Goal: Use online tool/utility: Utilize a website feature to perform a specific function

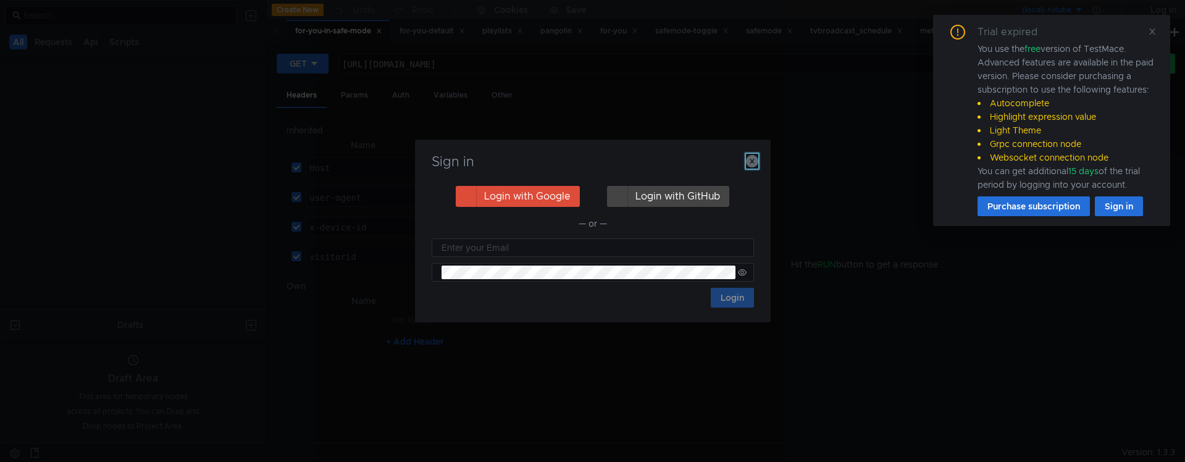
click at [753, 157] on icon "button" at bounding box center [752, 161] width 12 height 12
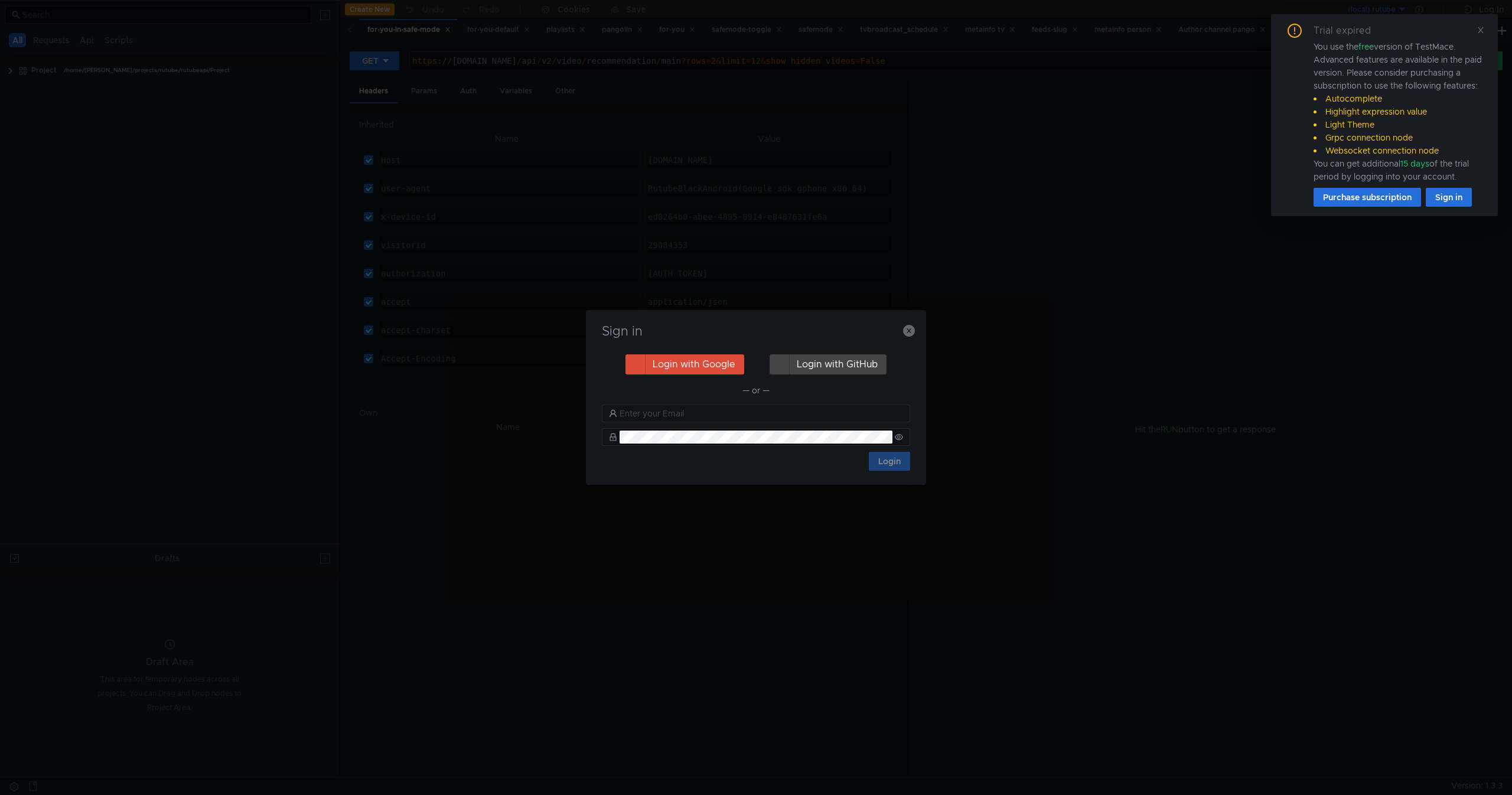
click at [723, 152] on div "Sign in Login with Google Login with GitHub — or — Login" at bounding box center [756, 397] width 1512 height 795
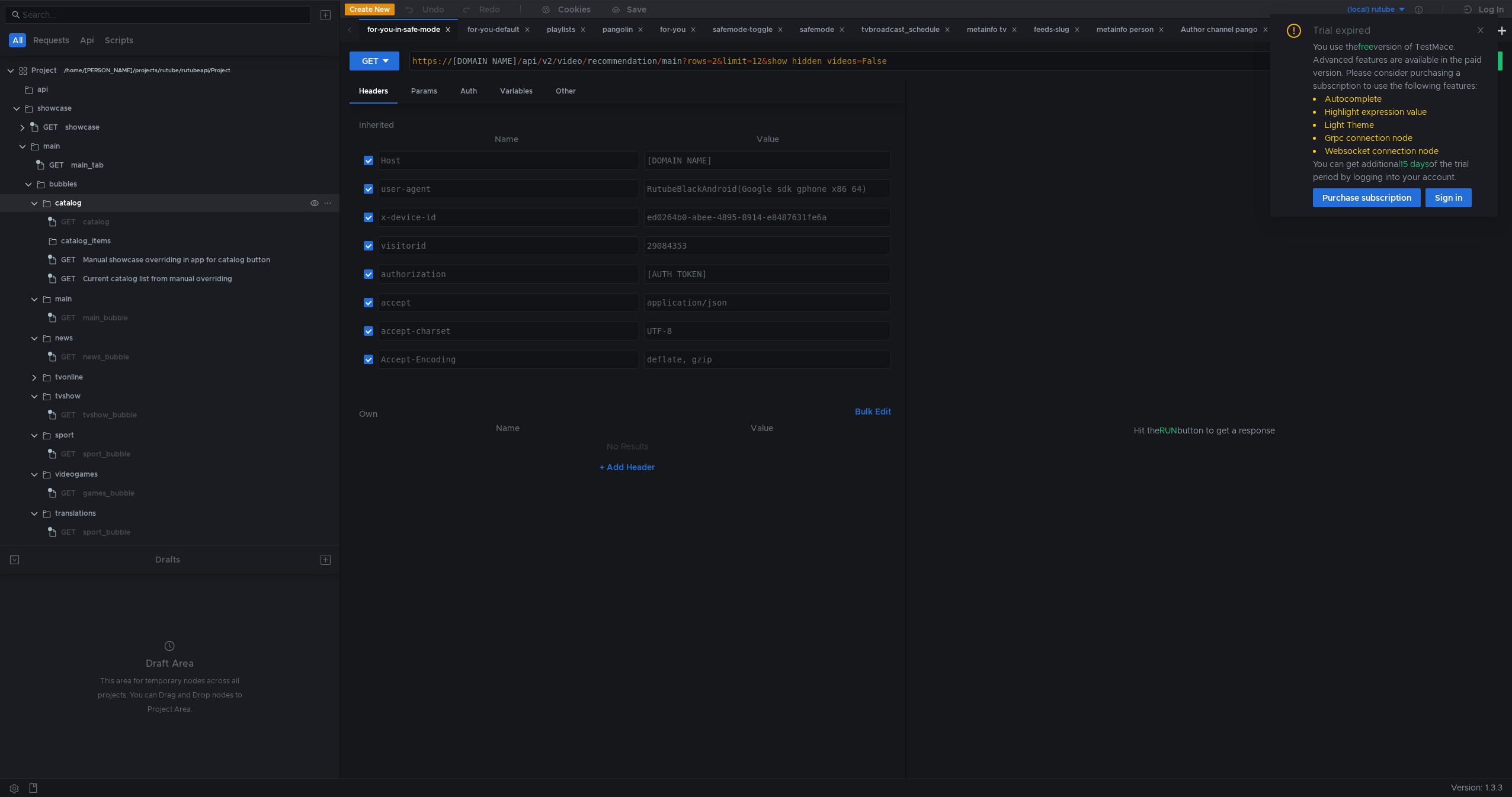
click at [39, 203] on div "catalog" at bounding box center [189, 203] width 300 height 18
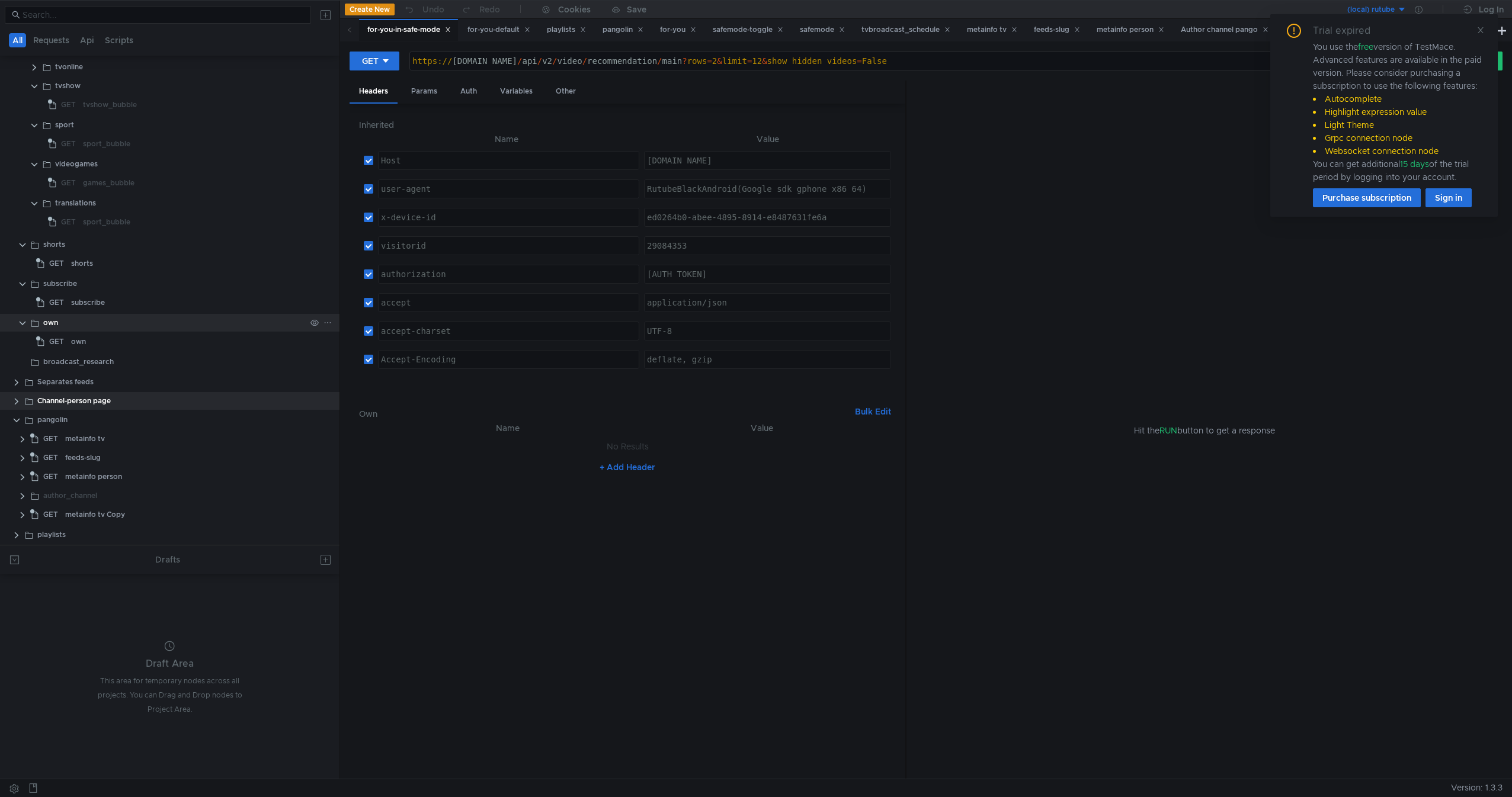
scroll to position [314, 0]
click at [118, 265] on div "shorts" at bounding box center [188, 262] width 235 height 18
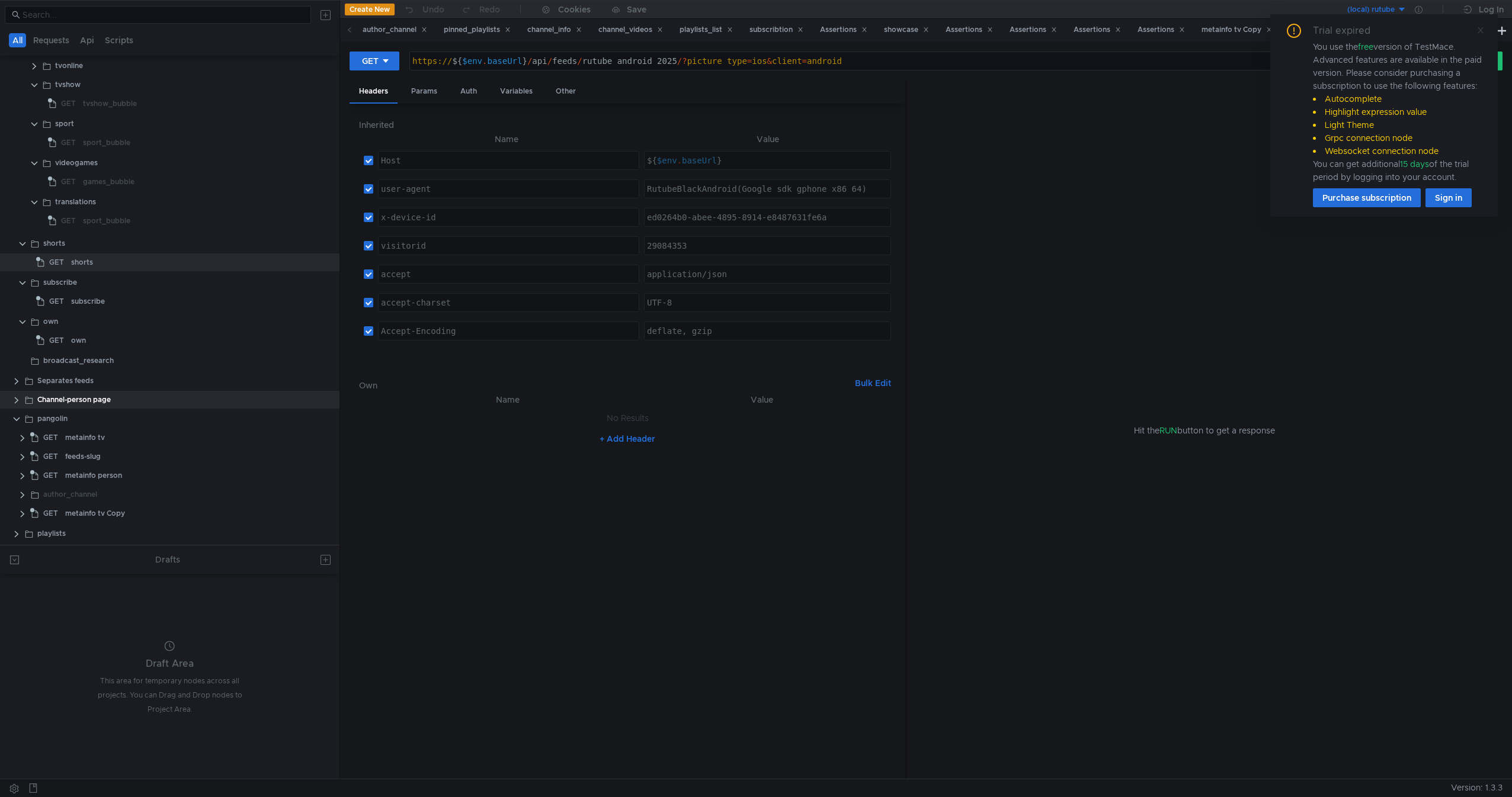
click at [1136, 35] on span at bounding box center [1480, 30] width 9 height 11
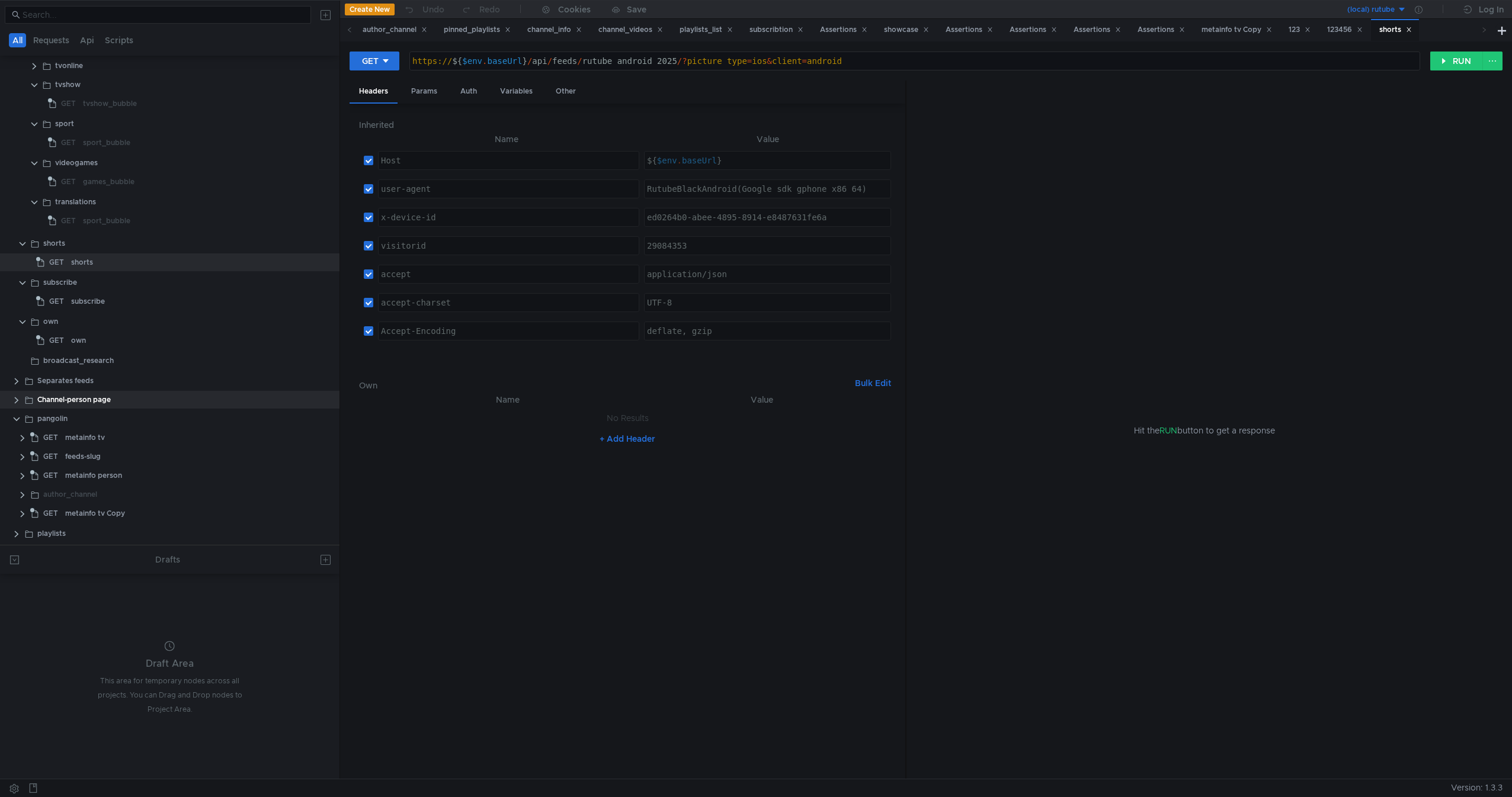
type textarea "https://${$env.baseUrl}/api/feeds/rutube_android_2025/?picture_type=ios&client=…"
drag, startPoint x: 590, startPoint y: 60, endPoint x: 967, endPoint y: 67, distance: 377.1
click at [967, 67] on div "https:// ${ $env . baseUrl } / api / feeds / rutube_android_2025 /? picture_typ…" at bounding box center [914, 71] width 1009 height 29
click at [967, 67] on div "https:// ${ $env . baseUrl } / api / feeds / rutube_android_2025 /? picture_typ…" at bounding box center [914, 60] width 1009 height 18
click at [1136, 59] on button "RUN" at bounding box center [1456, 61] width 53 height 19
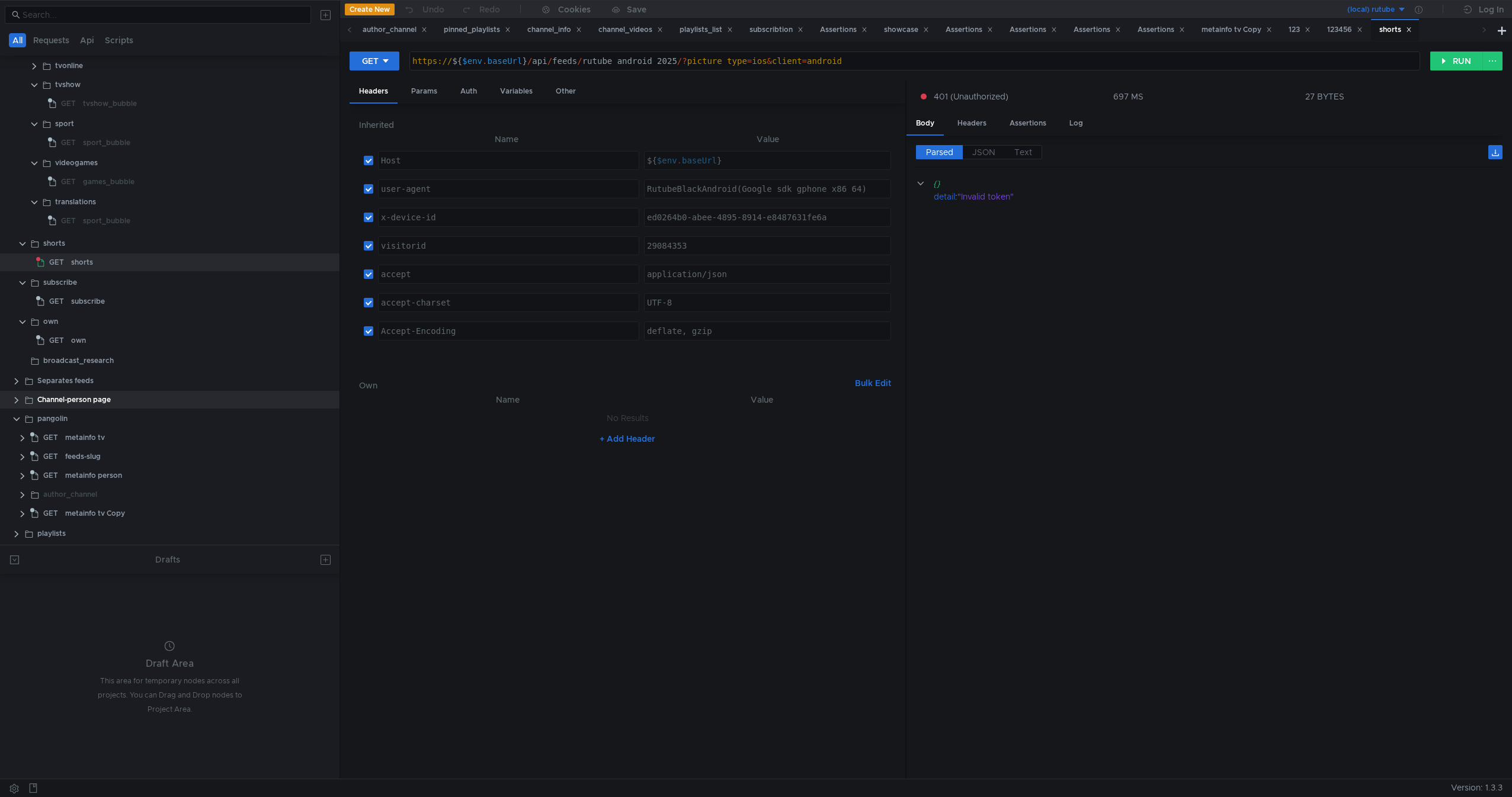
click at [1136, 7] on div "(local) rutube" at bounding box center [1370, 10] width 47 height 12
click at [1136, 4] on div at bounding box center [756, 398] width 1512 height 797
click at [1136, 7] on icon at bounding box center [1419, 10] width 8 height 8
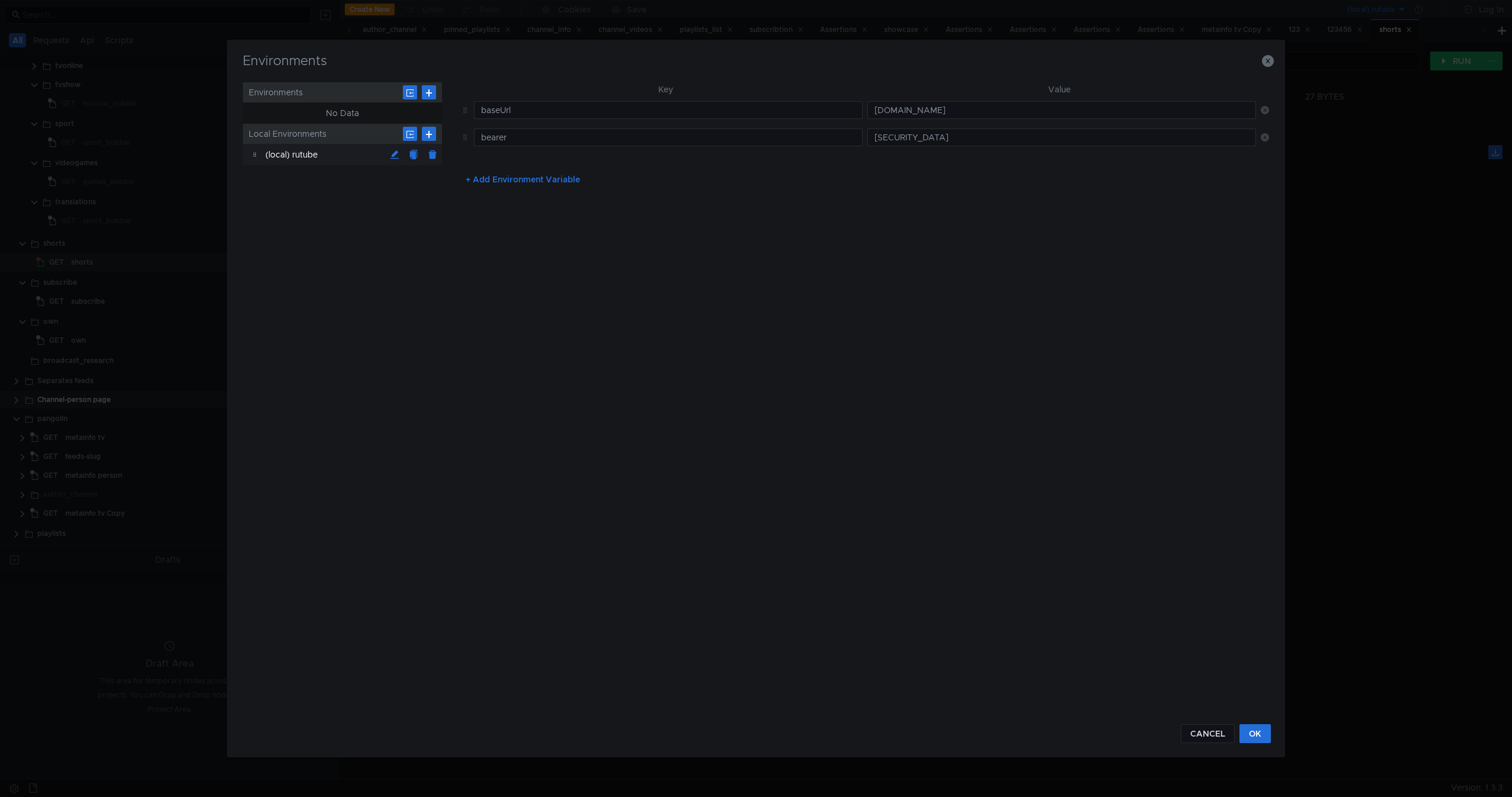
click at [906, 128] on td "[SECURITY_DATA]" at bounding box center [1059, 137] width 393 height 27
click at [906, 129] on input "[SECURITY_DATA]" at bounding box center [1061, 137] width 389 height 18
paste input "[AUTH_TOKEN]"
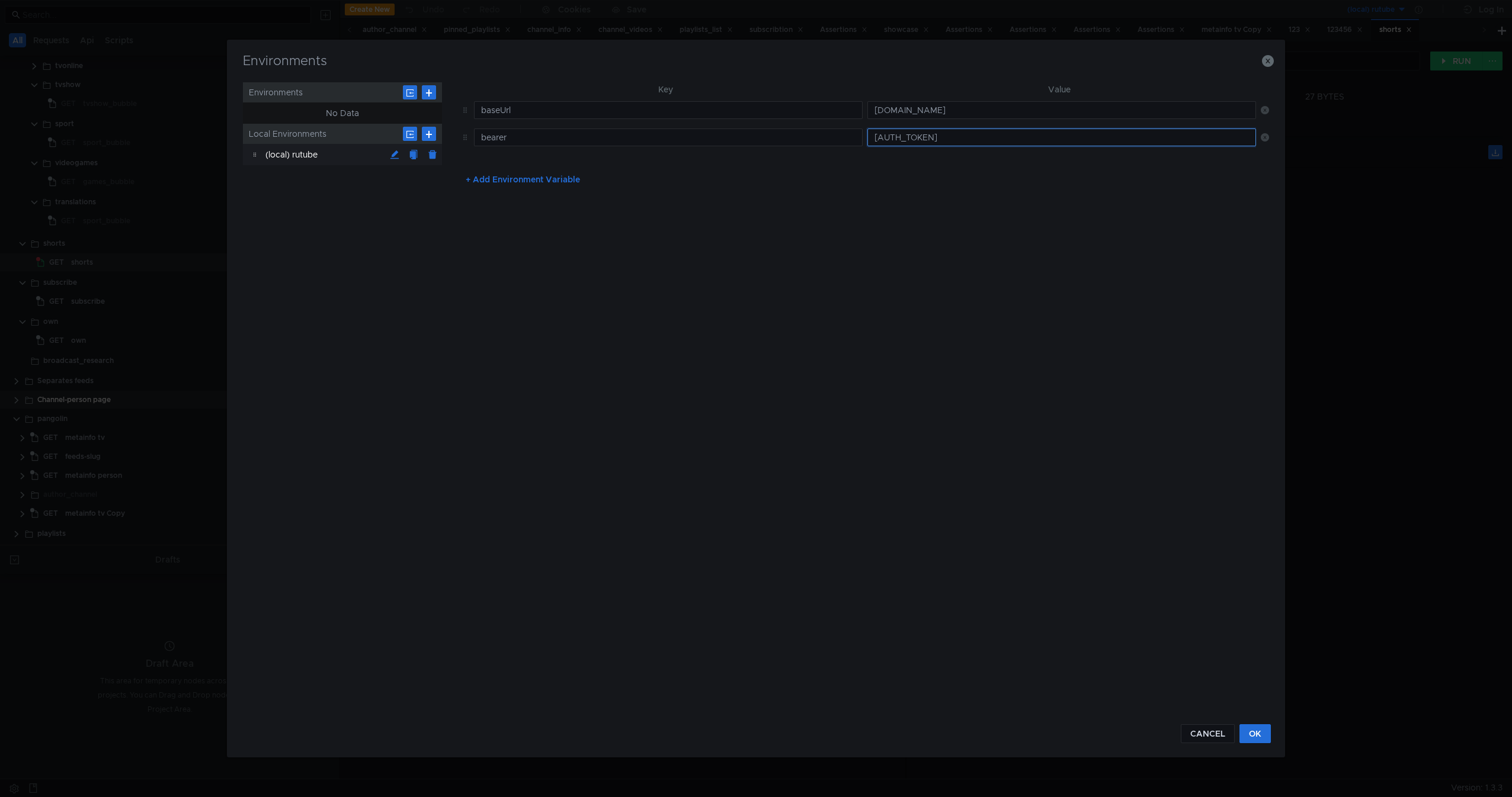
scroll to position [0, 0]
type input "[SECURITY_DATA]"
click at [1136, 442] on button "OK" at bounding box center [1255, 734] width 32 height 19
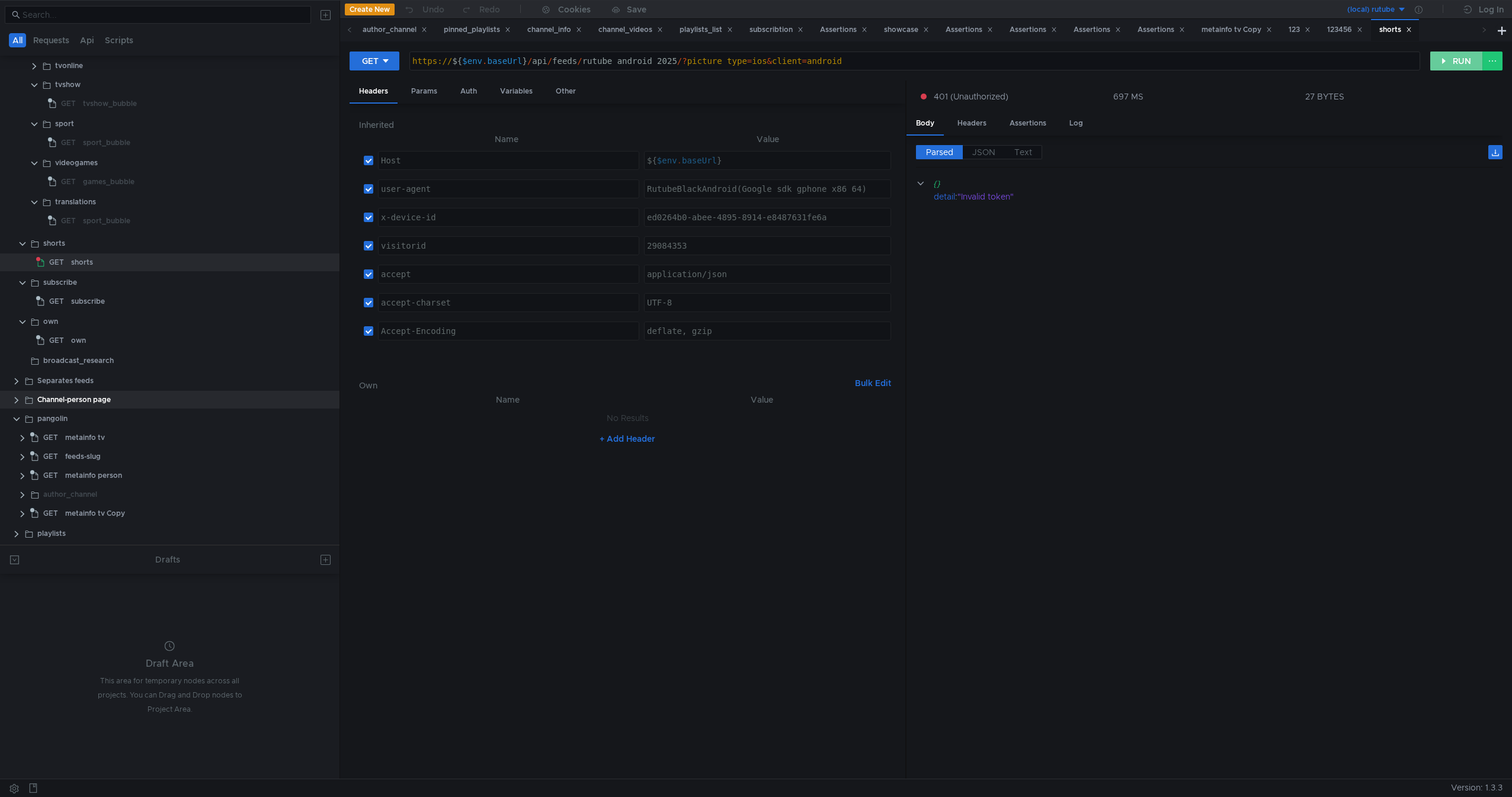
click at [1136, 60] on button "RUN" at bounding box center [1456, 61] width 53 height 19
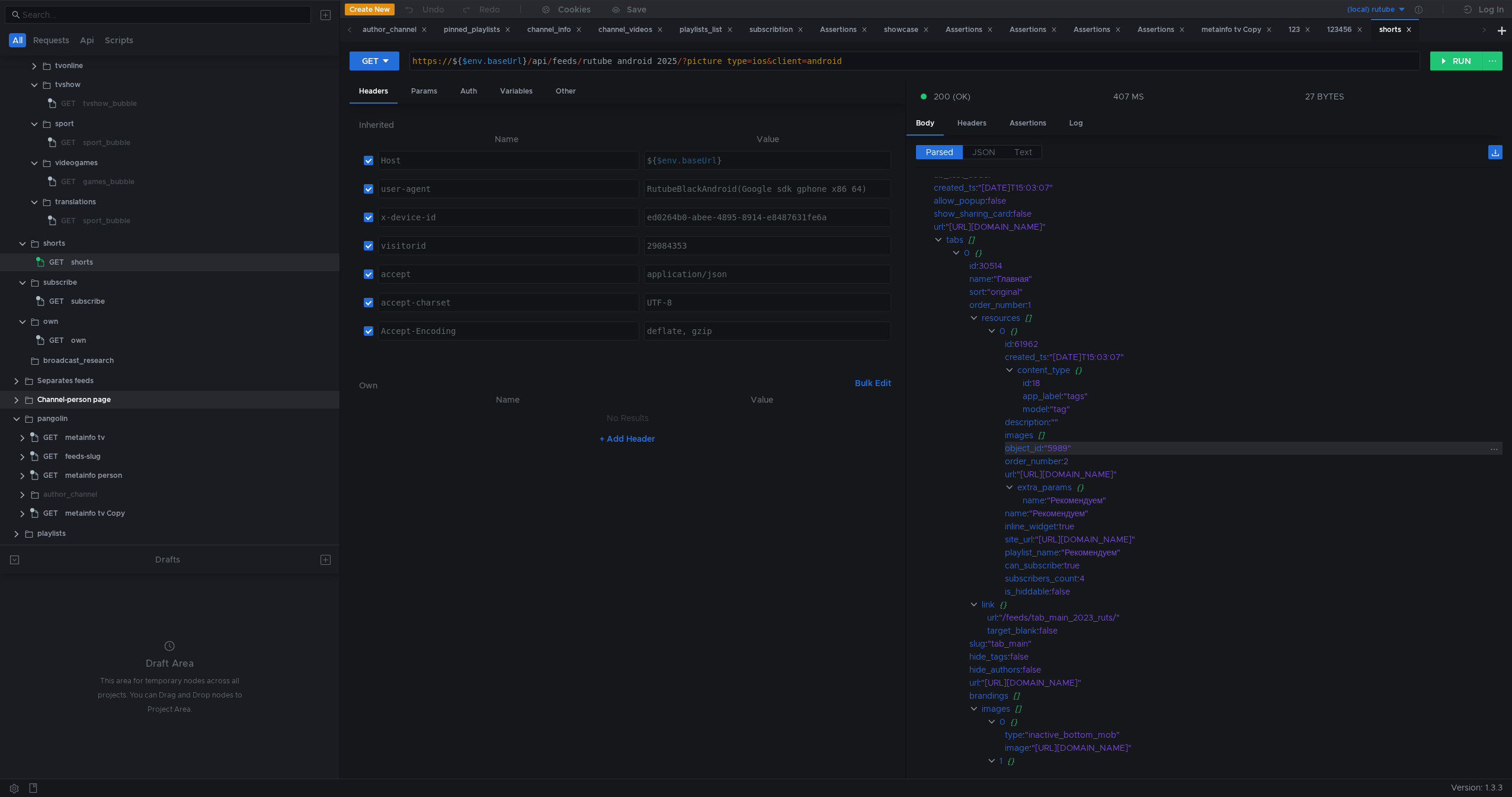
scroll to position [157, 0]
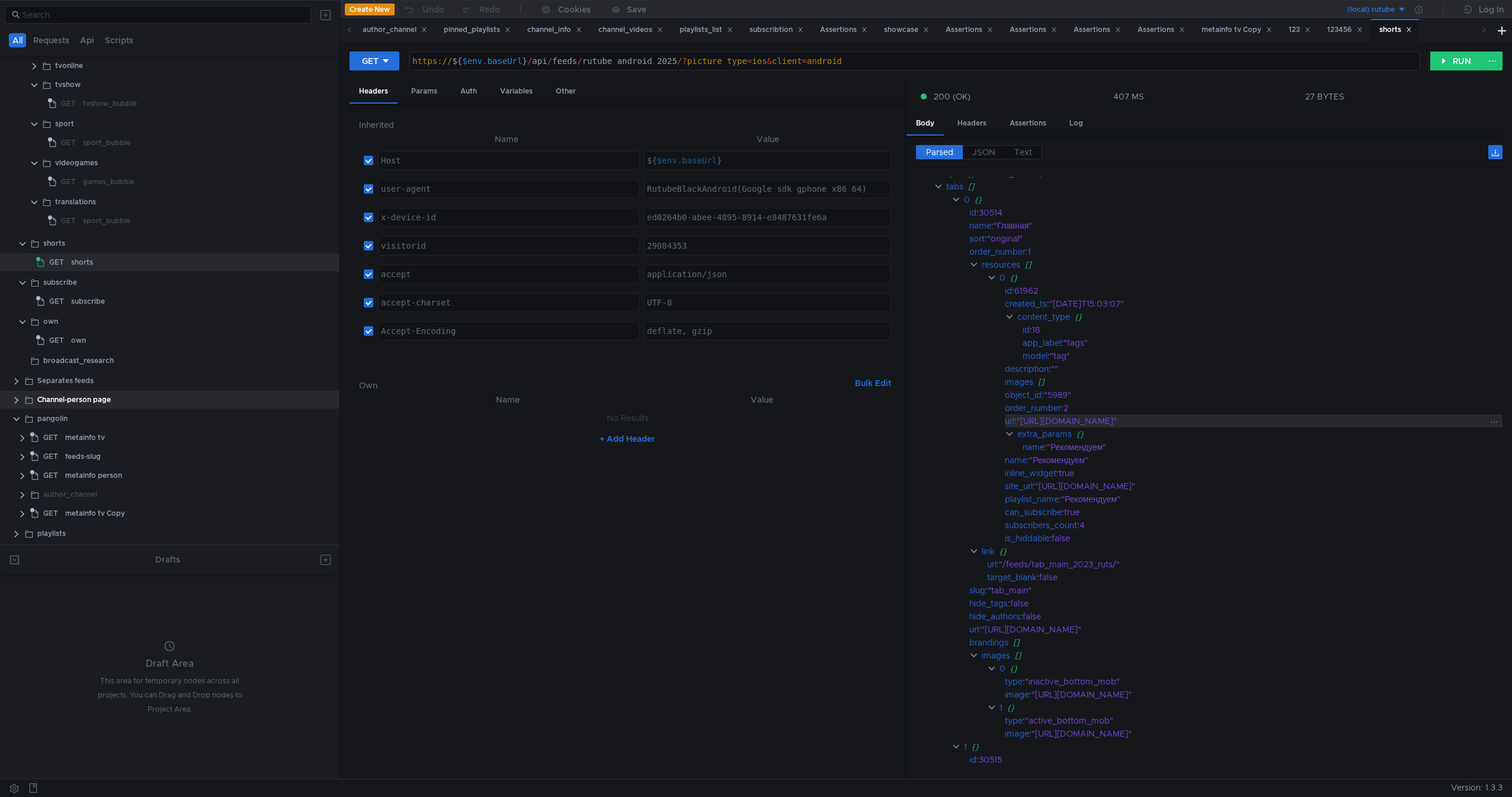
click at [1136, 415] on div ""[URL][DOMAIN_NAME]"" at bounding box center [1251, 421] width 468 height 13
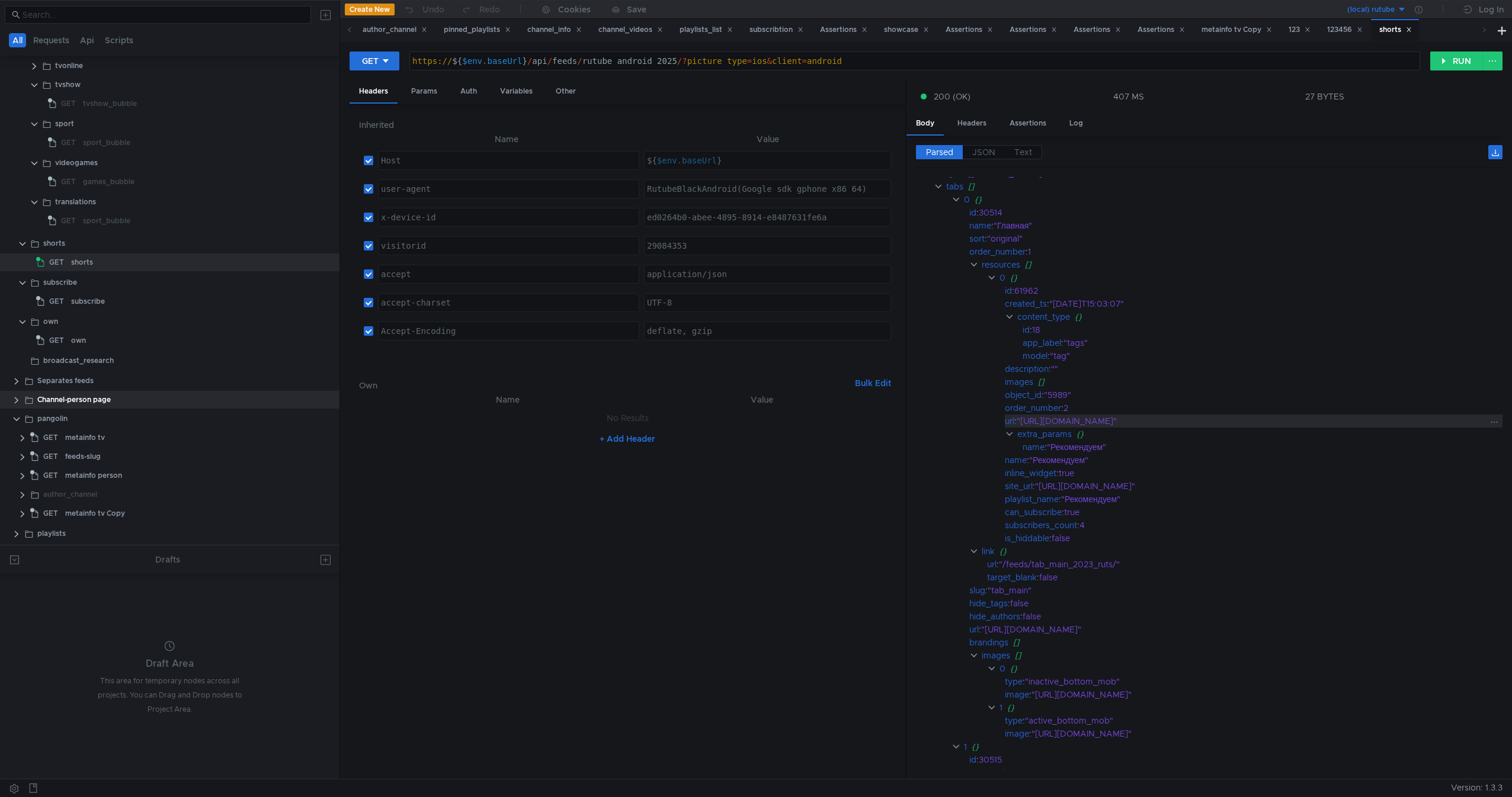
click at [1035, 421] on div ""[URL][DOMAIN_NAME]"" at bounding box center [1251, 421] width 468 height 13
click at [1136, 424] on div ""[URL][DOMAIN_NAME]"" at bounding box center [1251, 421] width 468 height 13
click at [1025, 421] on div ""[URL][DOMAIN_NAME]"" at bounding box center [1251, 421] width 468 height 13
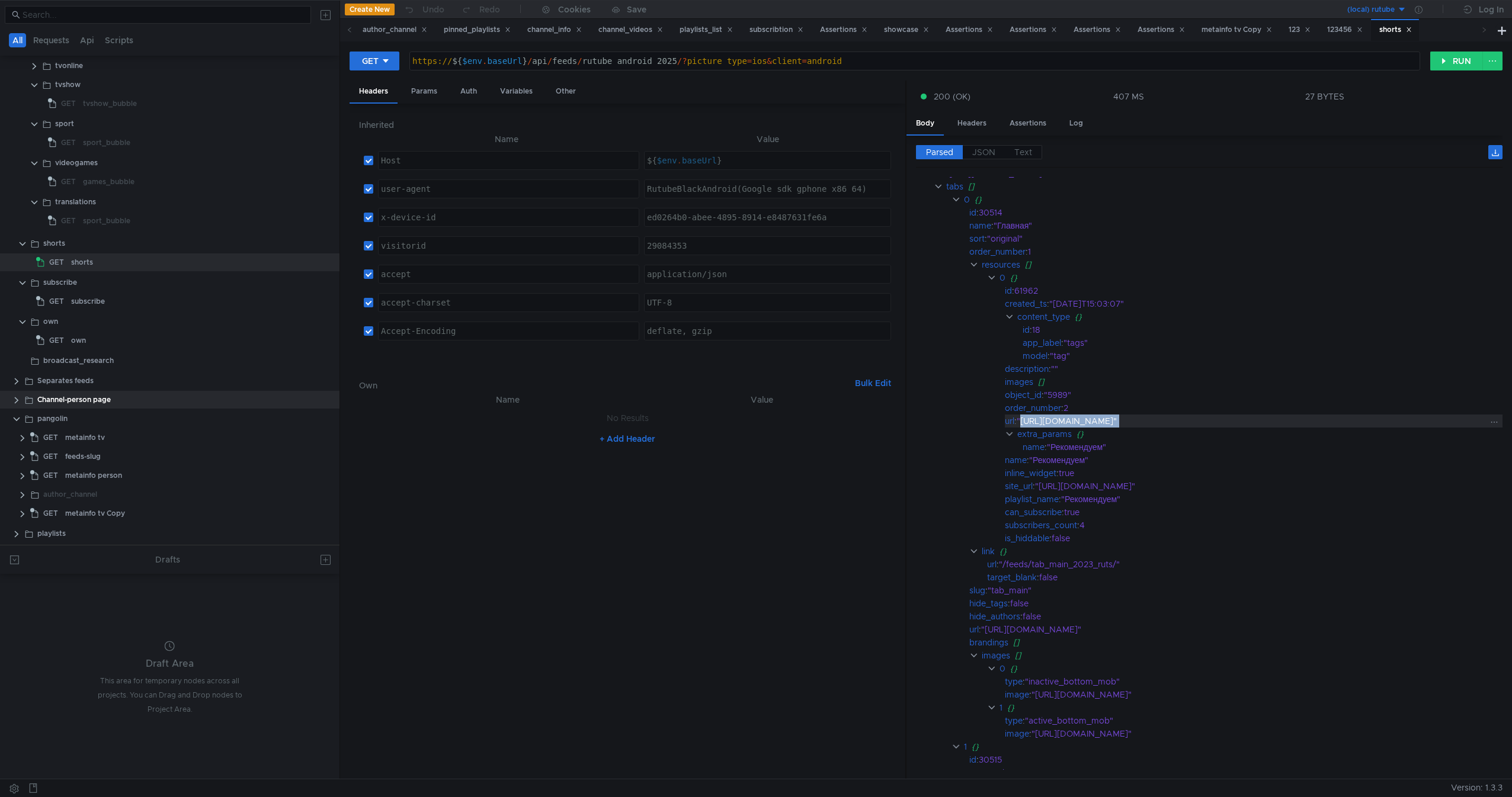
drag, startPoint x: 1025, startPoint y: 421, endPoint x: 1421, endPoint y: 420, distance: 396.0
click at [1136, 420] on div ""[URL][DOMAIN_NAME]"" at bounding box center [1251, 421] width 468 height 13
click at [1136, 418] on div ""[URL][DOMAIN_NAME]"" at bounding box center [1251, 421] width 468 height 13
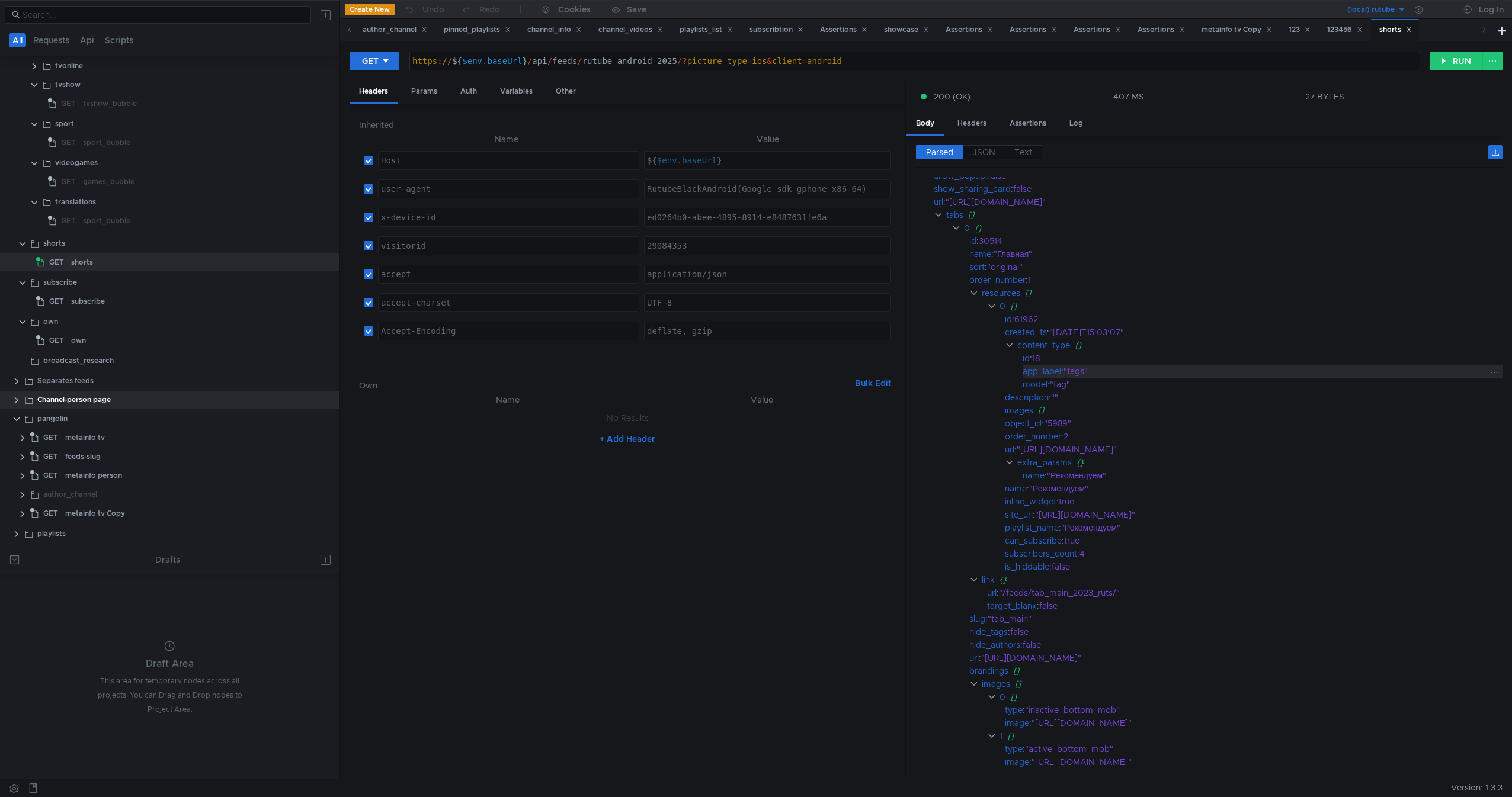
scroll to position [126, 0]
click at [1045, 442] on div ""[URL][DOMAIN_NAME]"" at bounding box center [1251, 453] width 468 height 13
click at [1041, 442] on div ""[URL][DOMAIN_NAME]"" at bounding box center [1251, 453] width 468 height 13
drag, startPoint x: 1041, startPoint y: 455, endPoint x: 1385, endPoint y: 455, distance: 344.0
click at [1136, 442] on div ""[URL][DOMAIN_NAME]"" at bounding box center [1251, 453] width 468 height 13
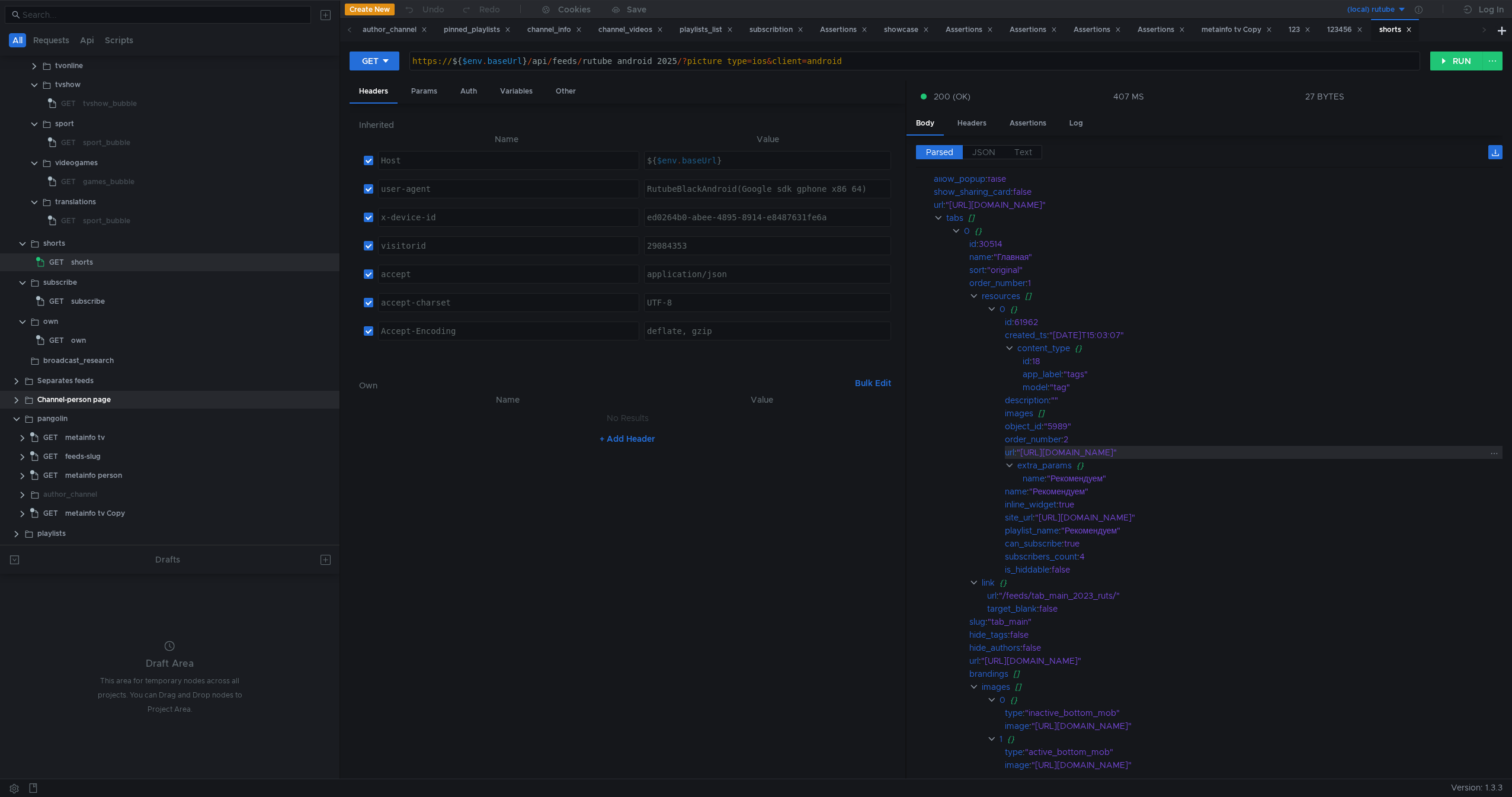
click at [1136, 442] on div ""[URL][DOMAIN_NAME]"" at bounding box center [1251, 453] width 468 height 13
drag, startPoint x: 1385, startPoint y: 455, endPoint x: 1026, endPoint y: 453, distance: 359.0
click at [1026, 442] on div ""[URL][DOMAIN_NAME]"" at bounding box center [1251, 453] width 468 height 13
drag, startPoint x: 1026, startPoint y: 453, endPoint x: 1390, endPoint y: 450, distance: 364.0
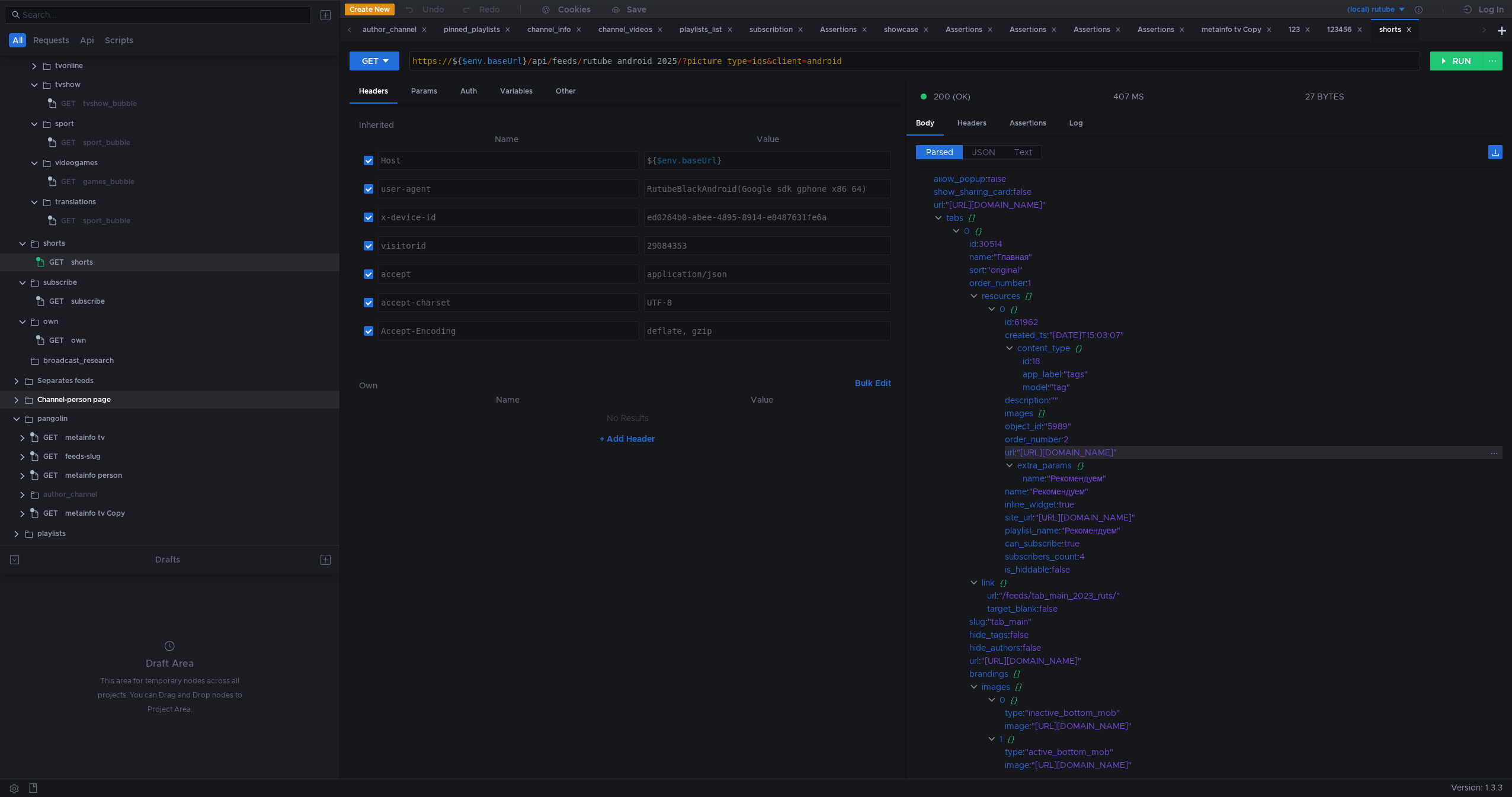
click at [1136, 442] on div ""[URL][DOMAIN_NAME]"" at bounding box center [1251, 453] width 468 height 13
drag, startPoint x: 1390, startPoint y: 450, endPoint x: 1032, endPoint y: 455, distance: 358.0
click at [1032, 442] on div ""[URL][DOMAIN_NAME]"" at bounding box center [1251, 453] width 468 height 13
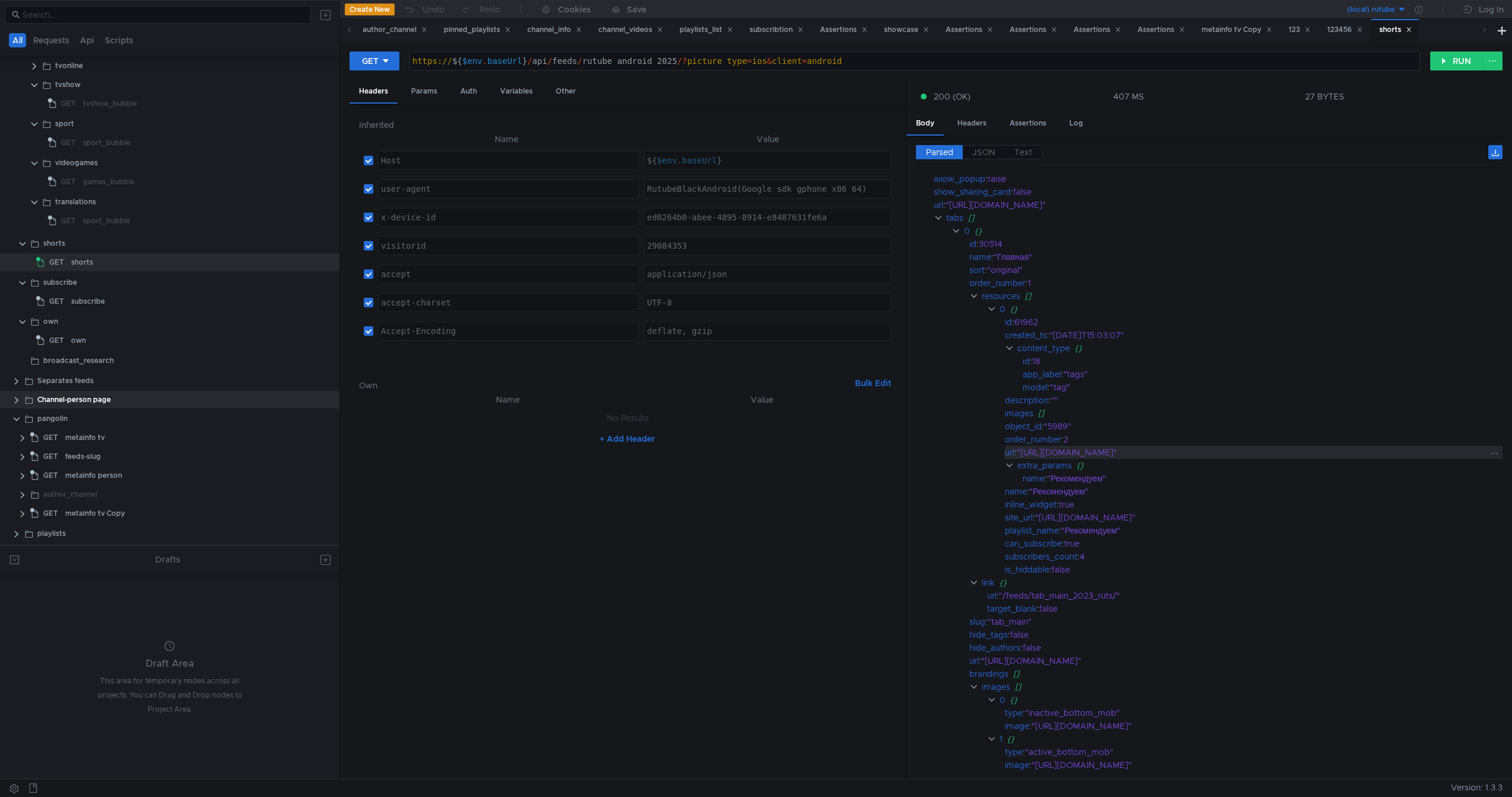
drag, startPoint x: 1032, startPoint y: 455, endPoint x: 1364, endPoint y: 457, distance: 332.0
click at [1136, 442] on div ""[URL][DOMAIN_NAME]"" at bounding box center [1251, 453] width 468 height 13
click at [34, 86] on clr-icon at bounding box center [35, 85] width 10 height 10
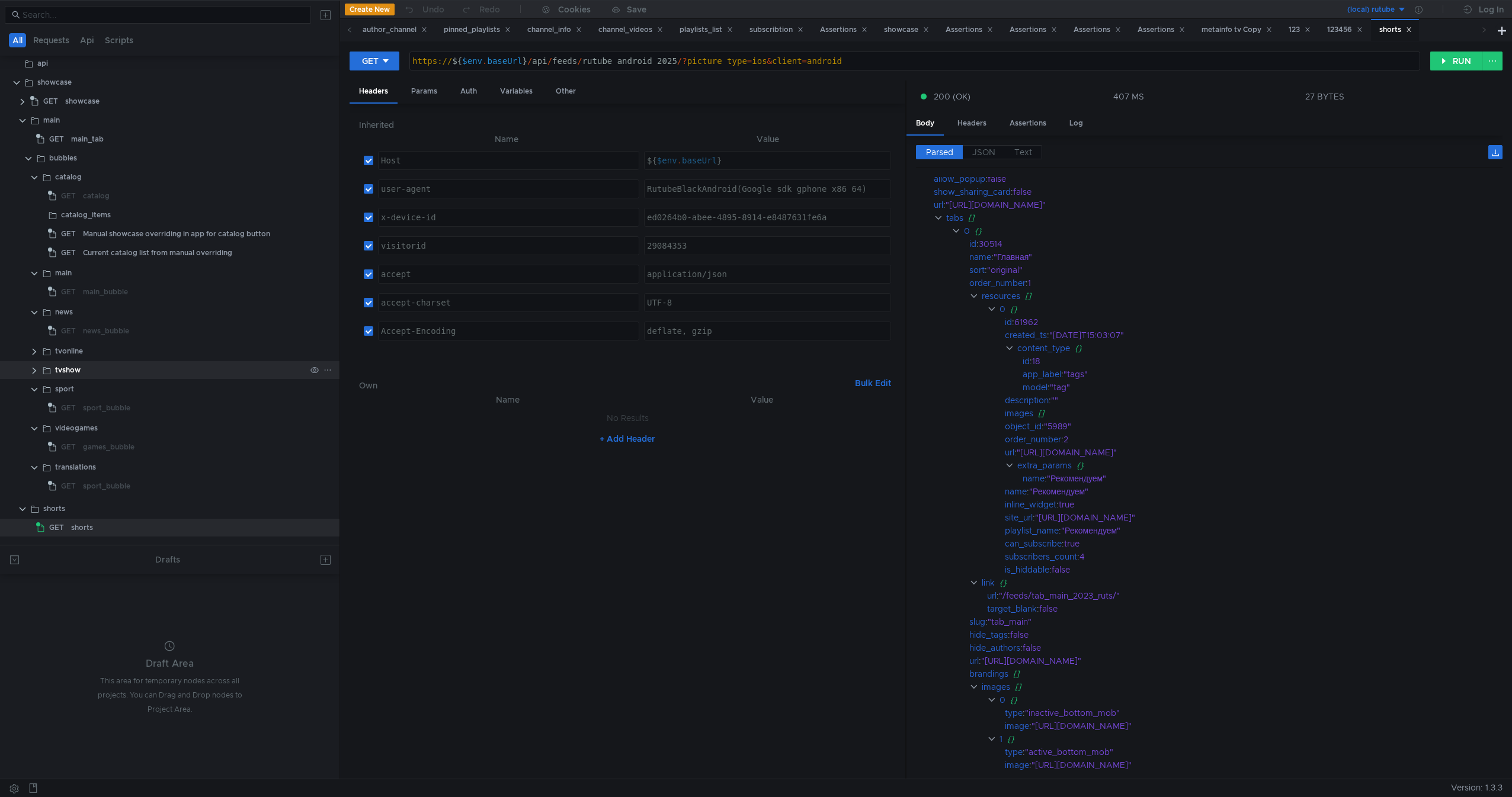
scroll to position [0, 0]
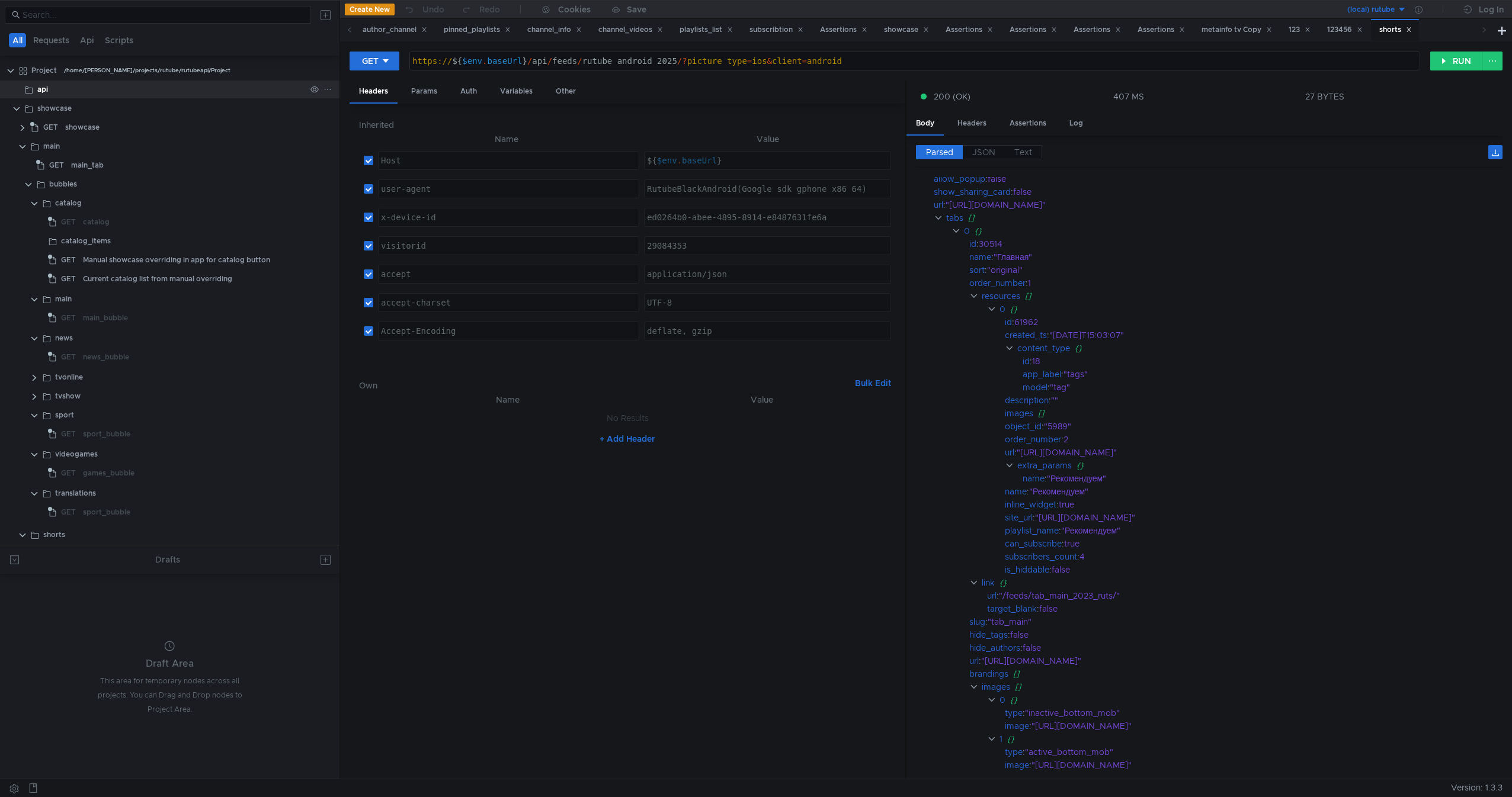
click at [57, 88] on div "api" at bounding box center [172, 89] width 269 height 18
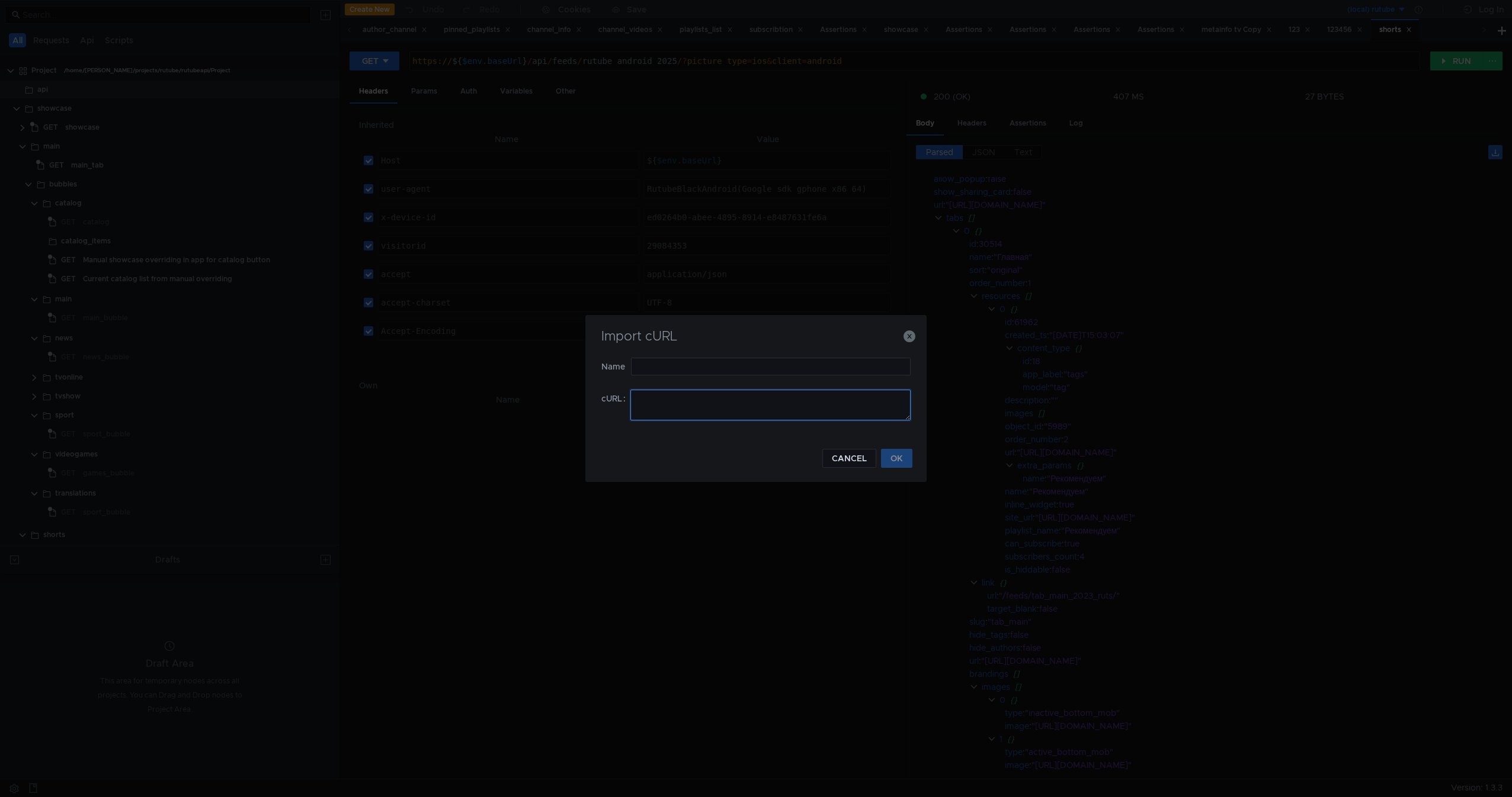
click at [756, 389] on textarea at bounding box center [770, 405] width 280 height 31
paste textarea "curl -H "Host: [DOMAIN_NAME]" -H "user-agent: RutubeBlackAndroid(Google sdk_gph…"
type textarea "curl -H "Host: [DOMAIN_NAME]" -H "user-agent: RutubeBlackAndroid(Google sdk_gph…"
click at [755, 362] on input "text" at bounding box center [770, 366] width 279 height 18
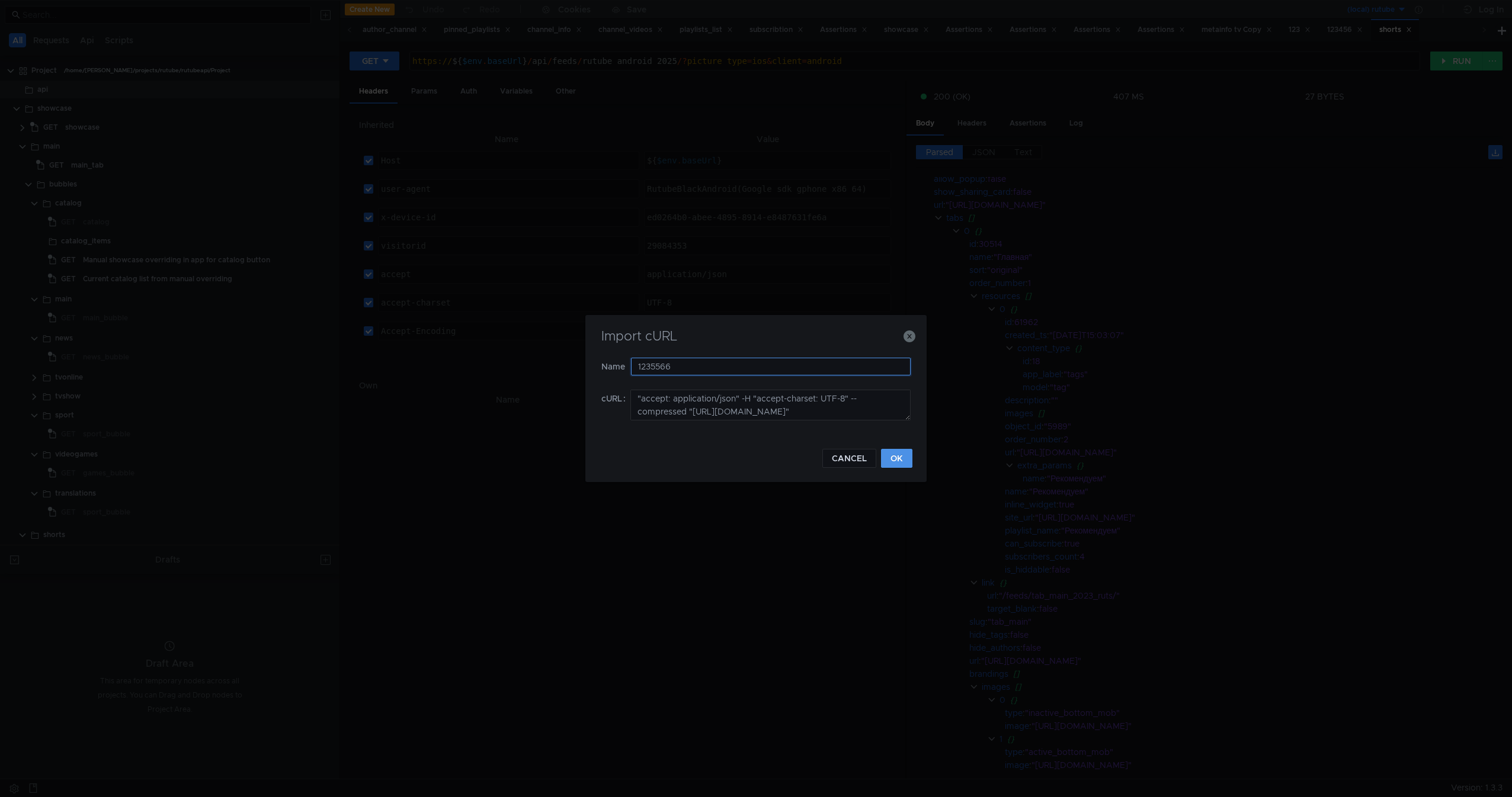
type input "1235566"
click at [895, 442] on button "OK" at bounding box center [896, 458] width 32 height 19
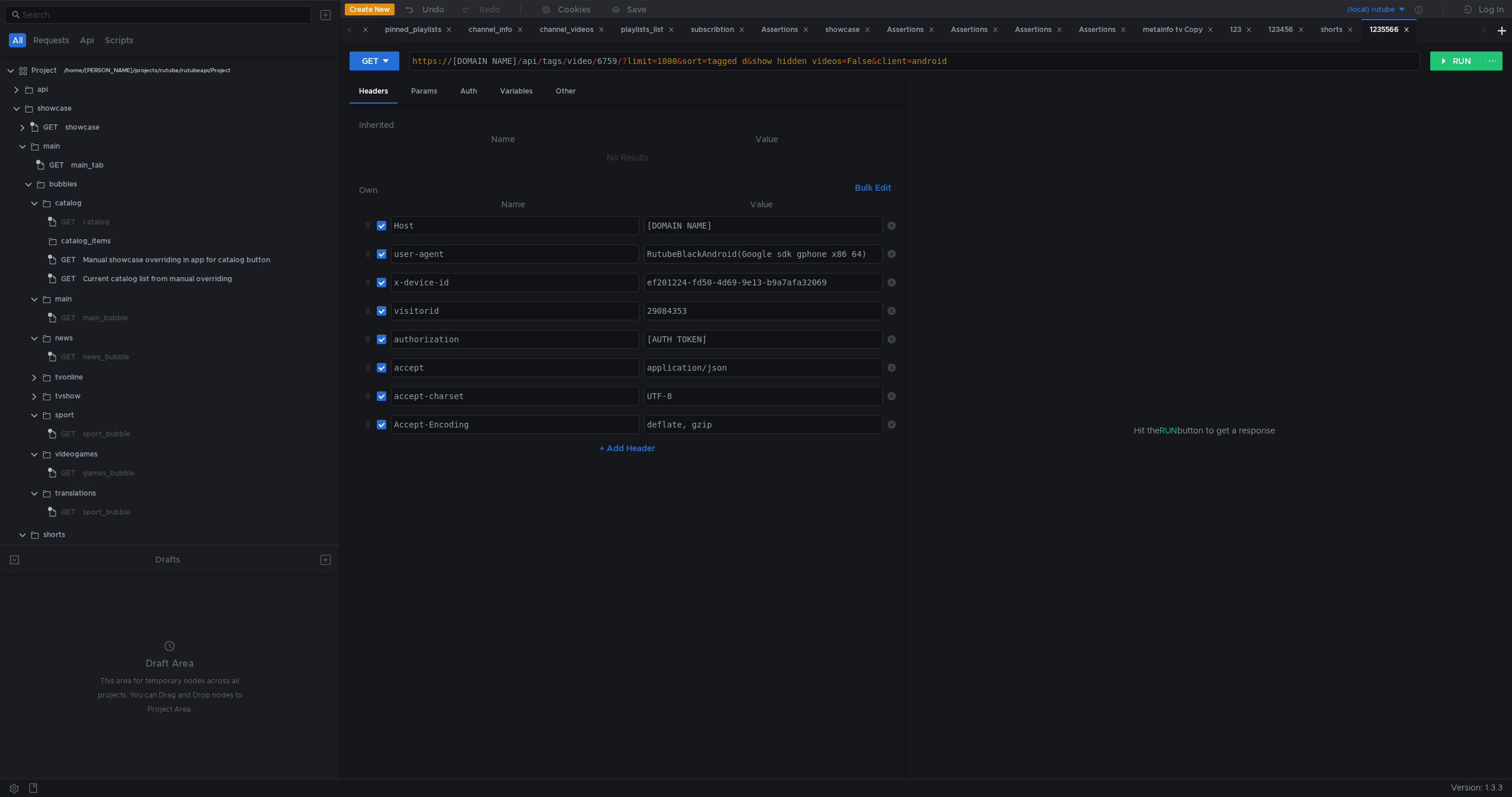
click at [879, 200] on th "Value" at bounding box center [761, 204] width 244 height 14
click at [891, 195] on button "Bulk Edit" at bounding box center [873, 187] width 46 height 14
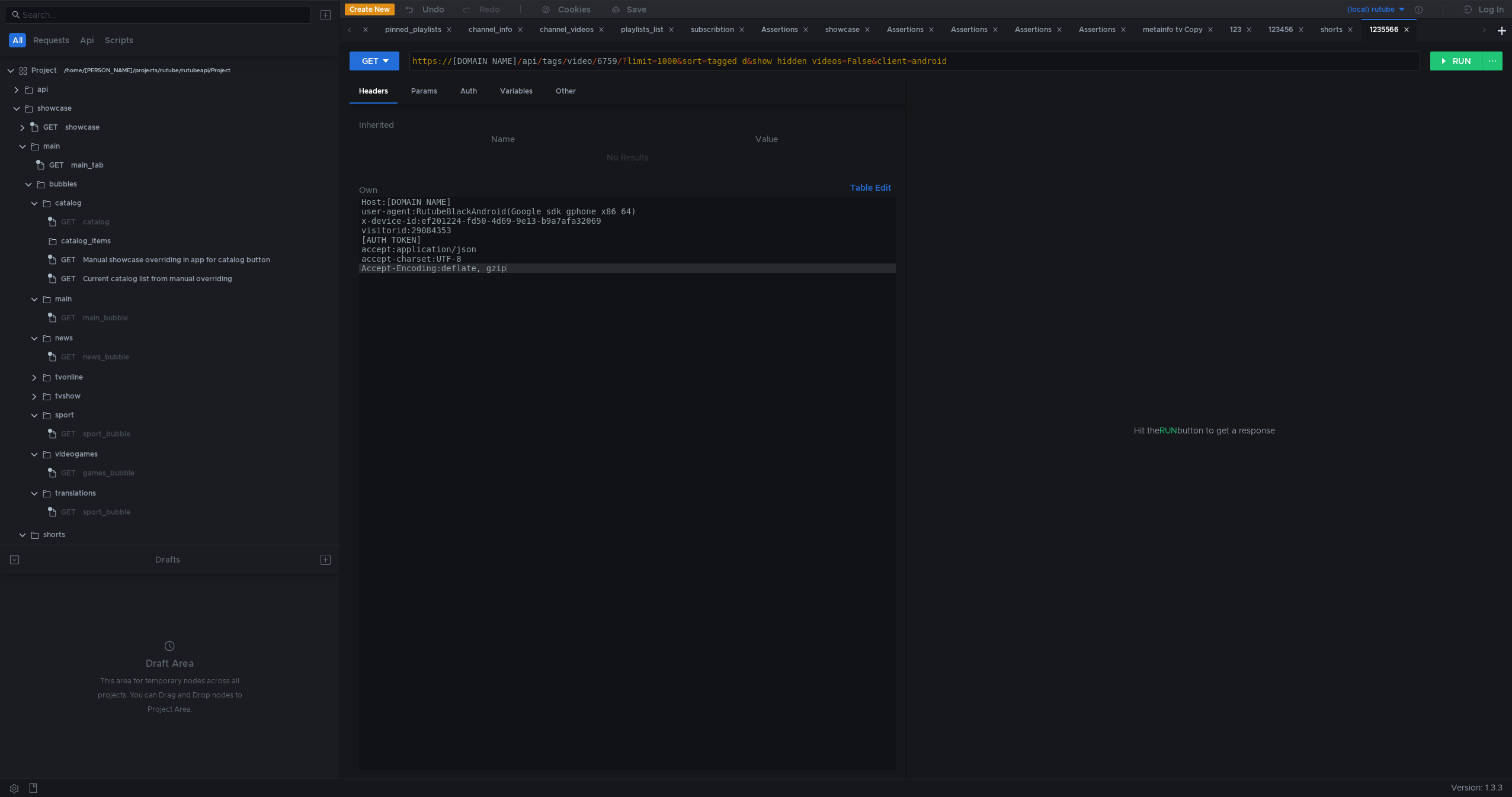
click at [886, 193] on button "Table Edit" at bounding box center [870, 187] width 50 height 14
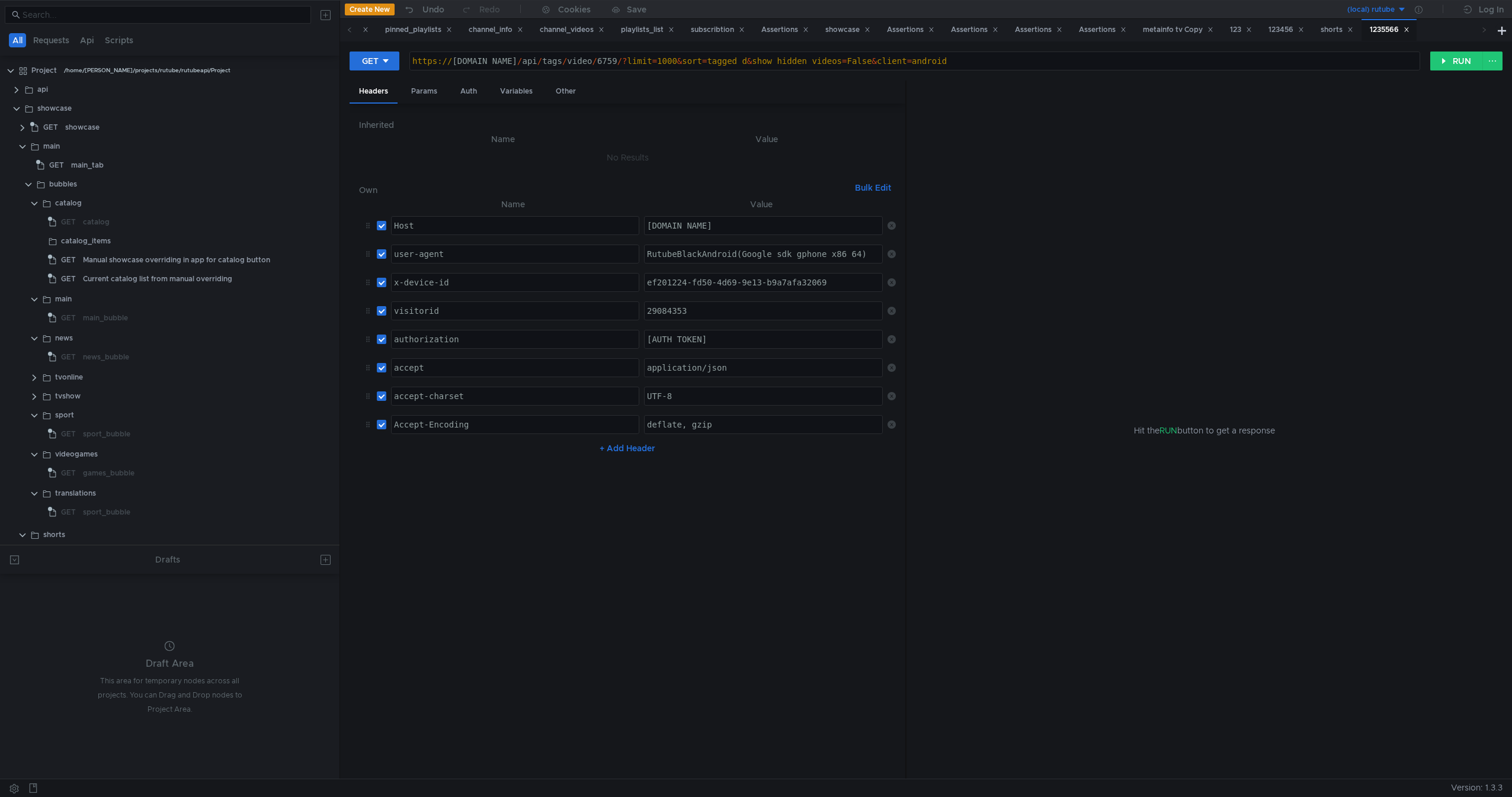
click at [886, 193] on button "Bulk Edit" at bounding box center [873, 187] width 46 height 14
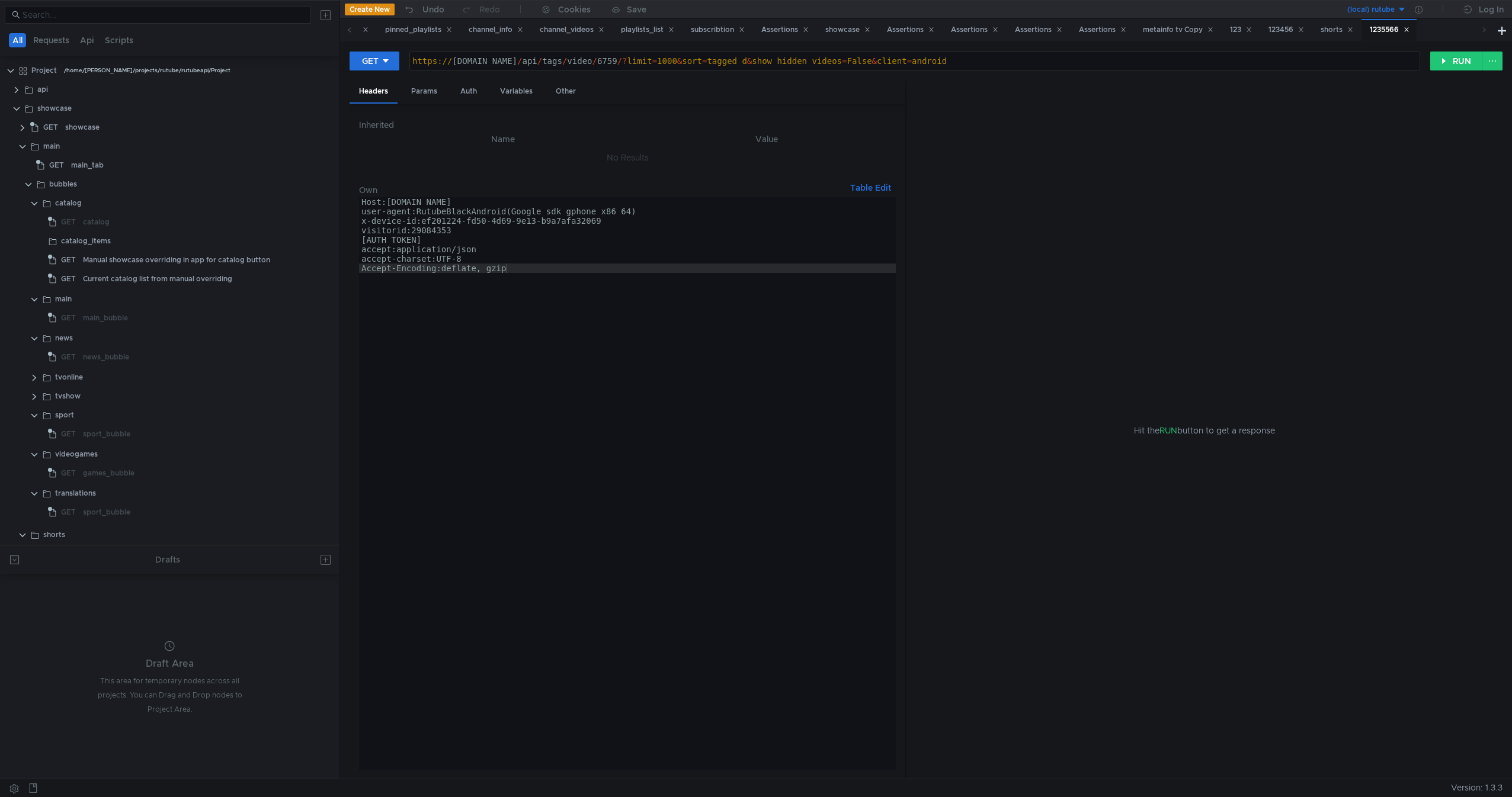
click at [886, 193] on button "Table Edit" at bounding box center [870, 187] width 50 height 14
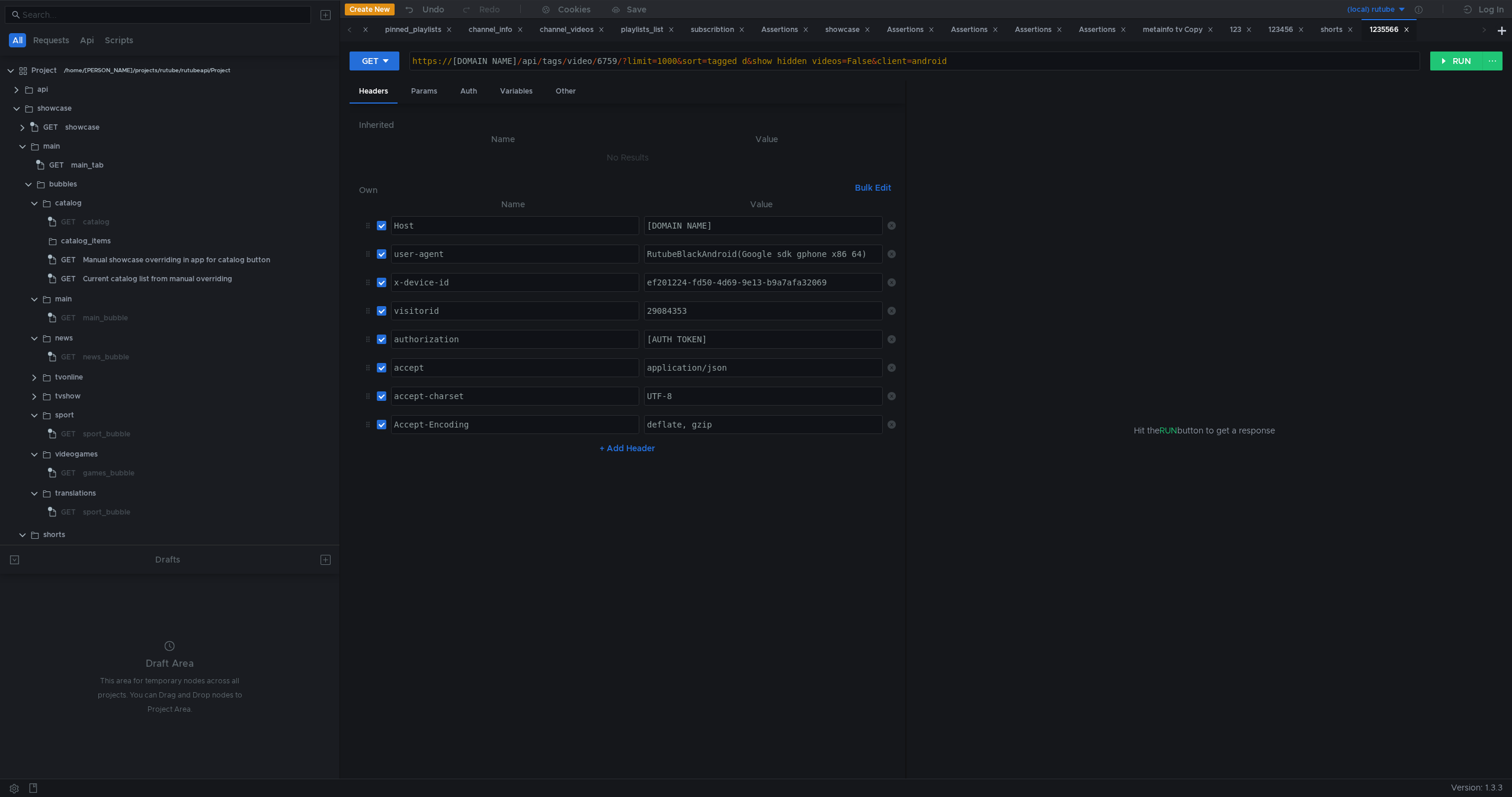
click at [886, 193] on button "Bulk Edit" at bounding box center [873, 187] width 46 height 14
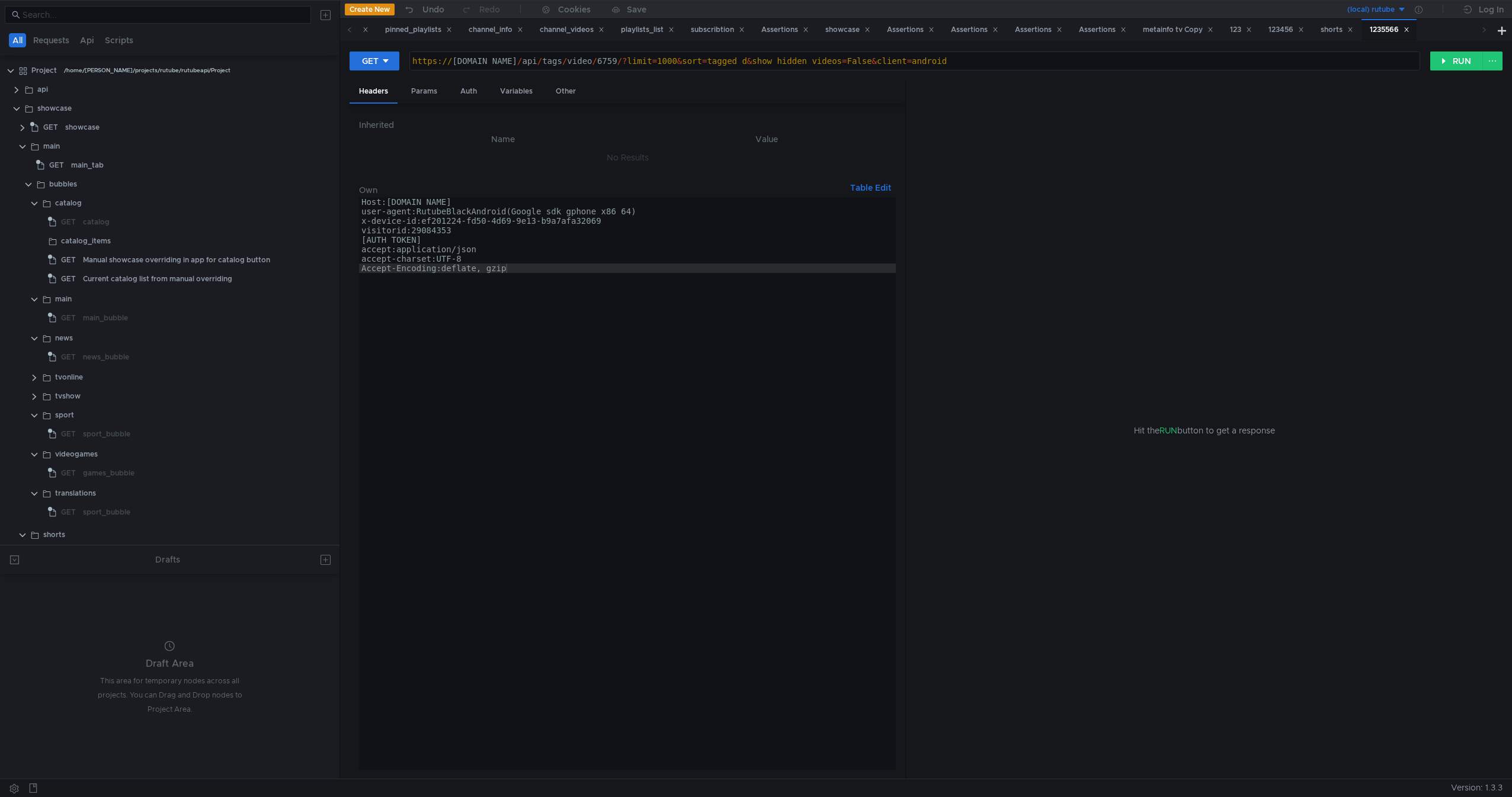
click at [886, 193] on button "Table Edit" at bounding box center [870, 187] width 50 height 14
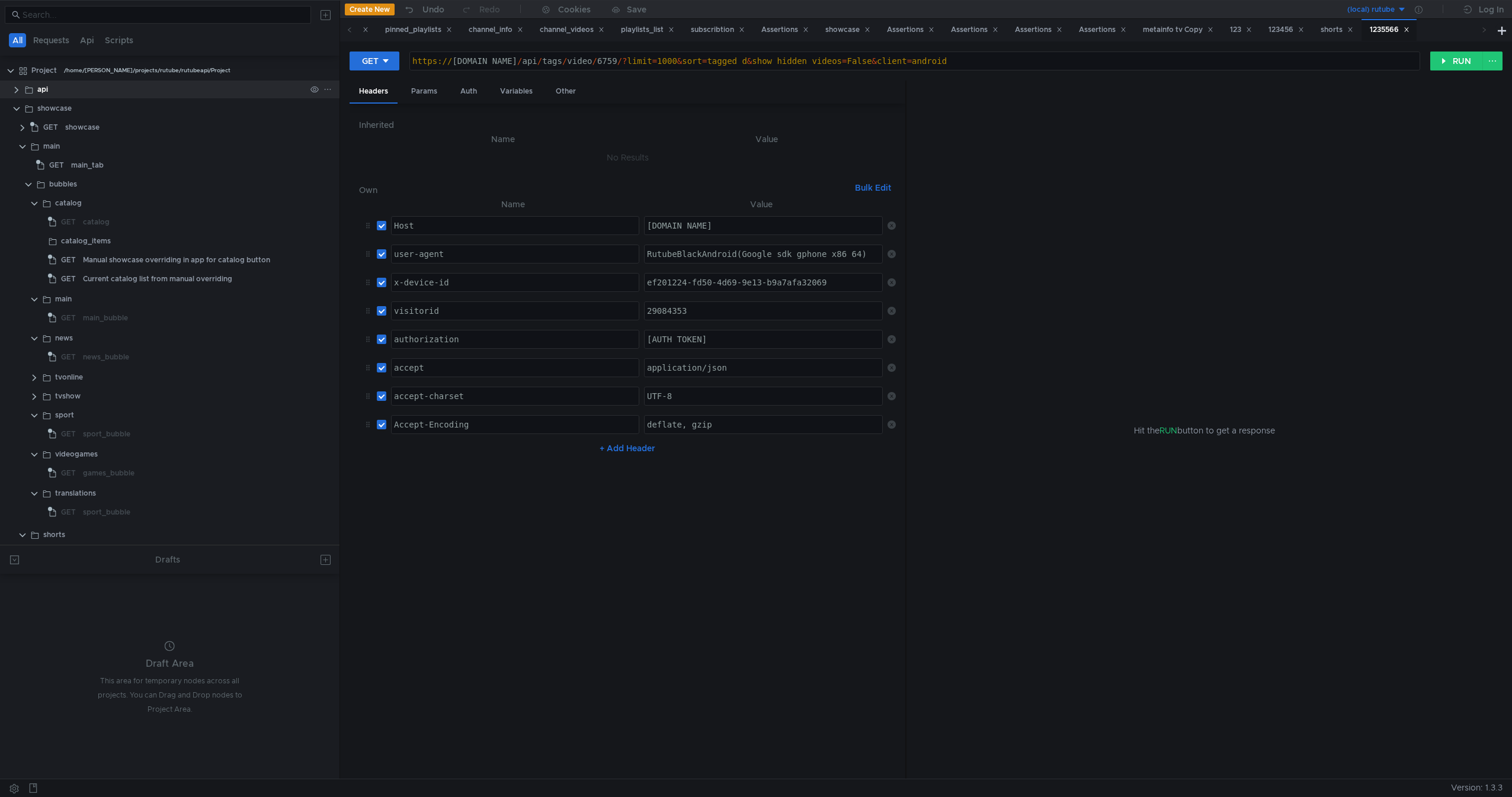
click at [83, 90] on div "api" at bounding box center [172, 89] width 269 height 18
click at [49, 90] on div "api" at bounding box center [172, 89] width 269 height 18
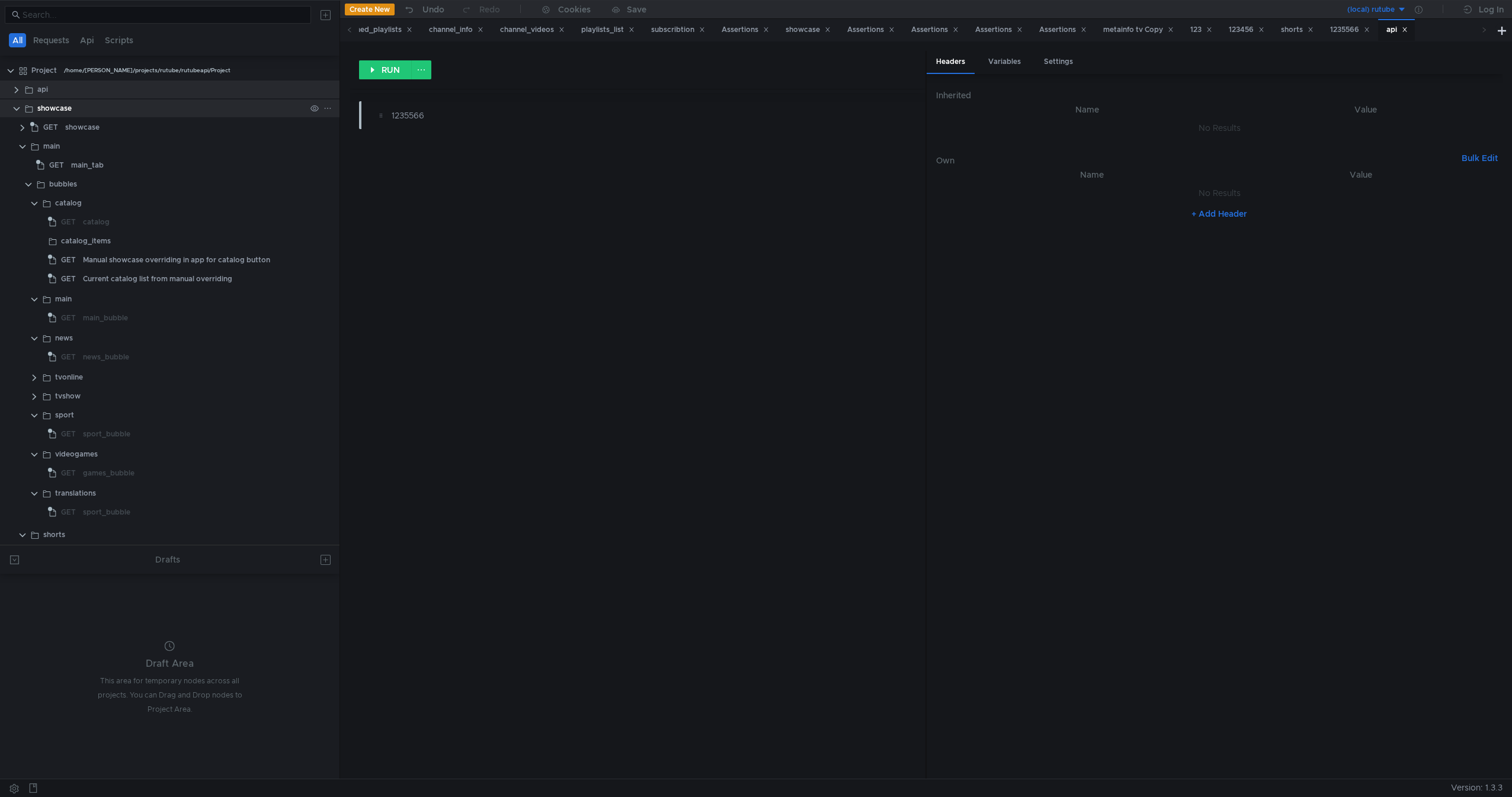
click at [69, 117] on div "showcase" at bounding box center [55, 108] width 35 height 18
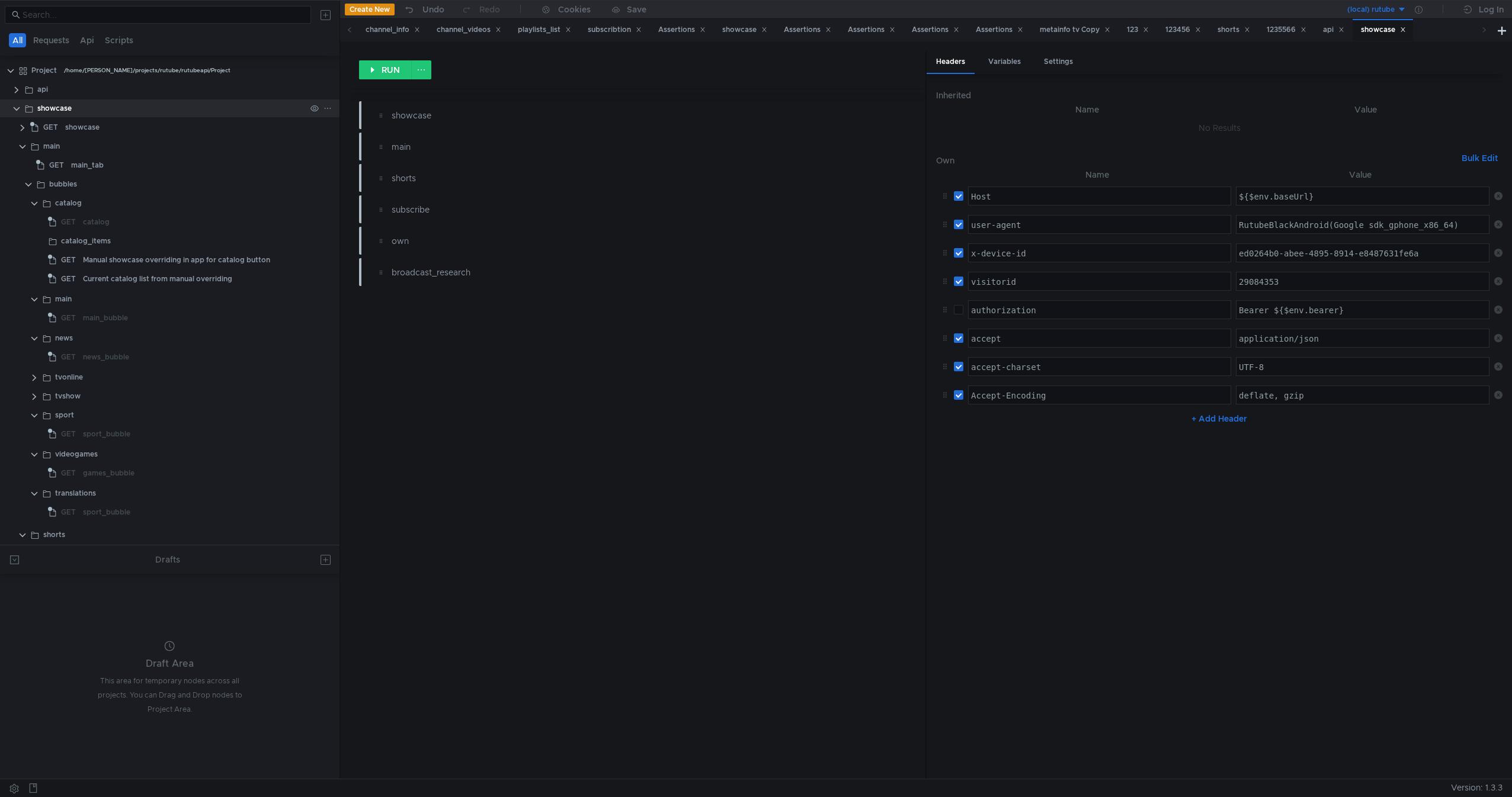
click at [69, 117] on div "showcase" at bounding box center [55, 108] width 35 height 18
click at [1136, 154] on button "Bulk Edit" at bounding box center [1480, 157] width 46 height 14
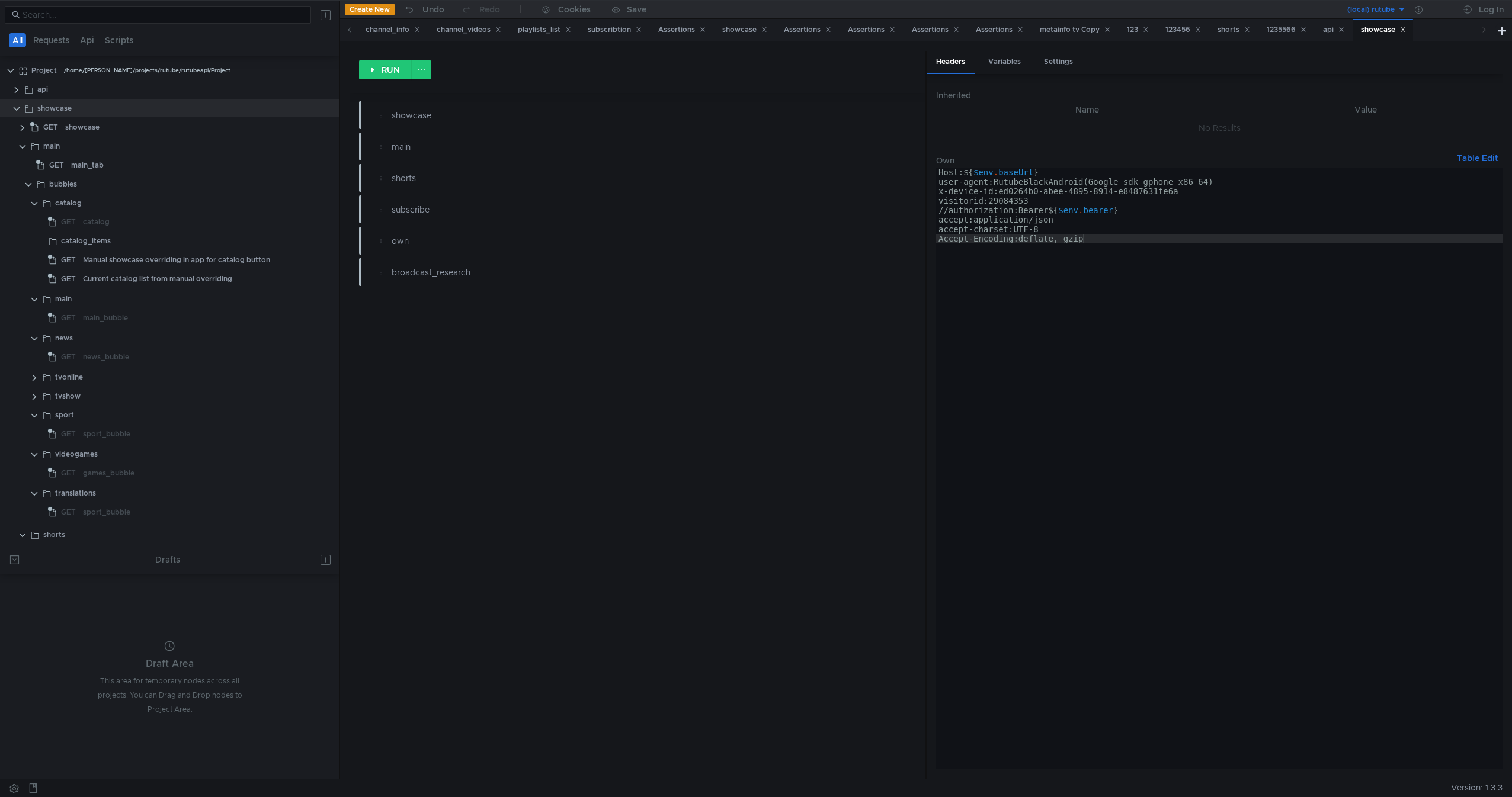
click at [1136, 155] on button "Table Edit" at bounding box center [1477, 157] width 50 height 14
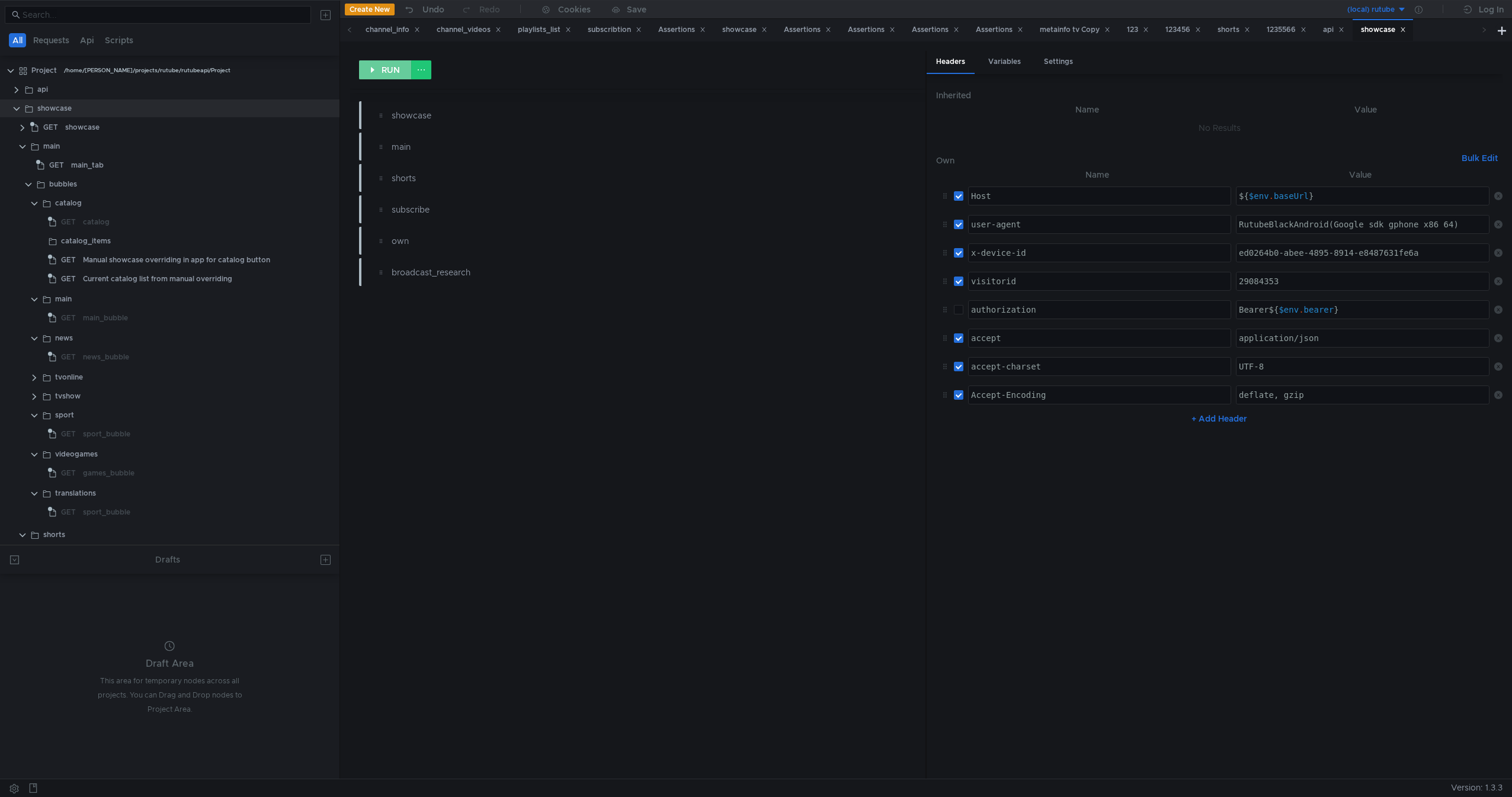
click at [366, 79] on button "RUN" at bounding box center [385, 70] width 53 height 19
drag, startPoint x: 103, startPoint y: 222, endPoint x: 554, endPoint y: 408, distance: 487.8
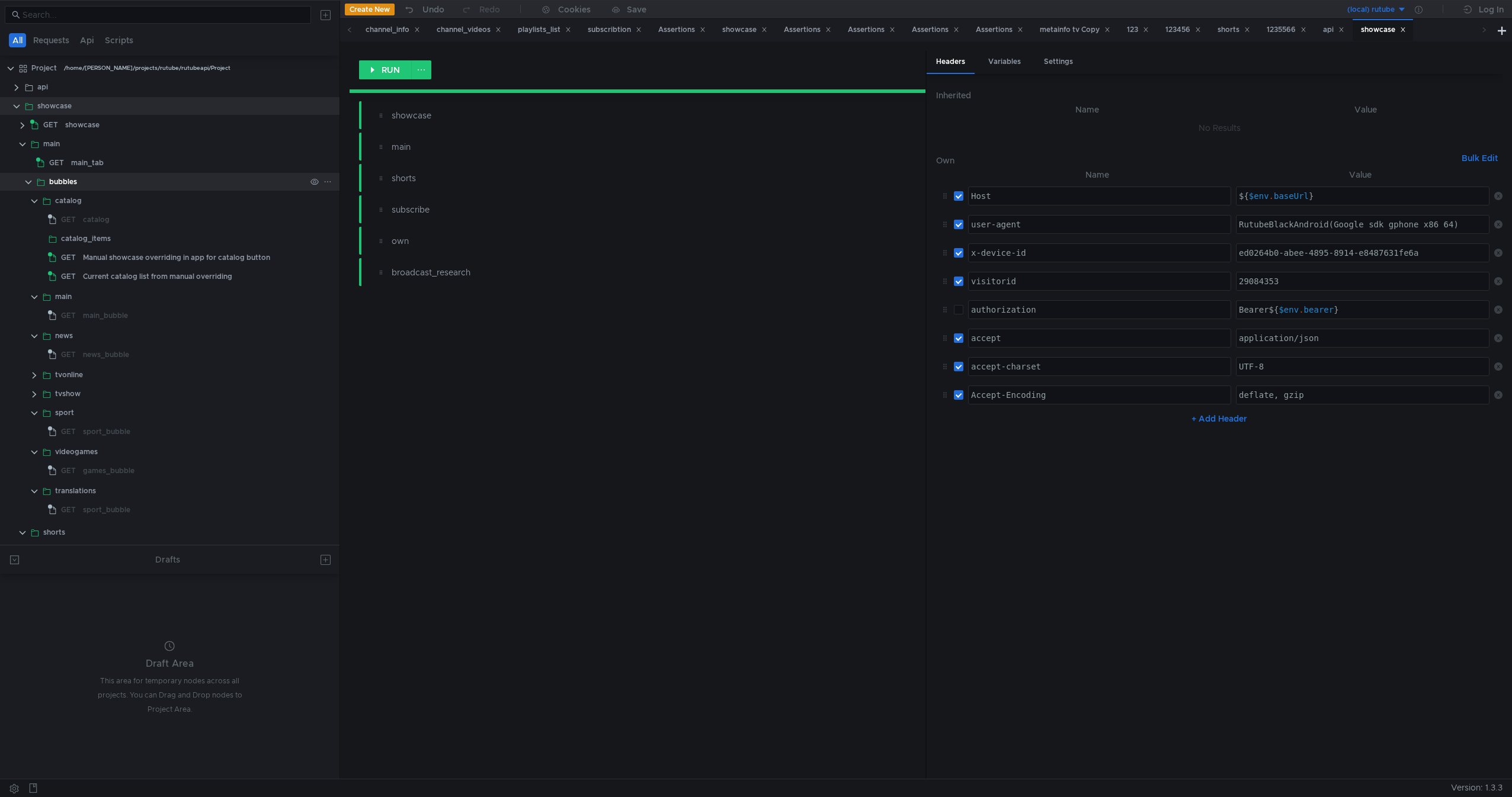
scroll to position [0, 0]
click at [28, 147] on div "main" at bounding box center [182, 146] width 312 height 18
